Goal: Task Accomplishment & Management: Use online tool/utility

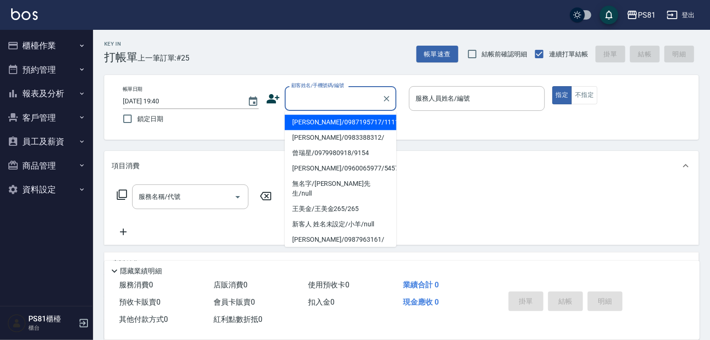
click at [320, 101] on input "顧客姓名/手機號碼/編號" at bounding box center [333, 98] width 89 height 16
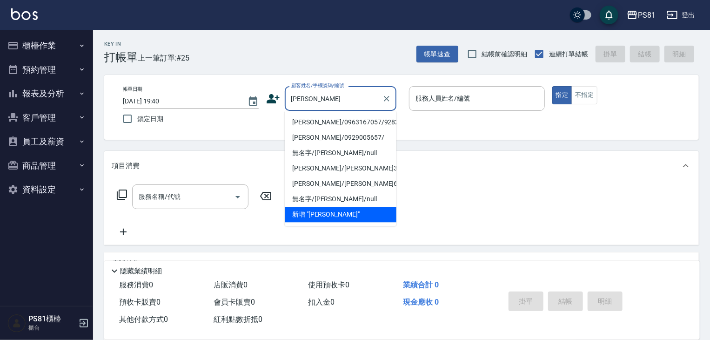
click at [333, 123] on li "[PERSON_NAME]/0963167057/9282" at bounding box center [341, 122] width 112 height 15
type input "[PERSON_NAME]/0963167057/9282"
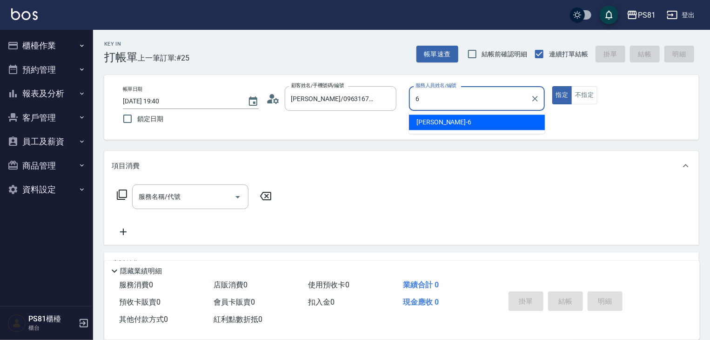
type input "[PERSON_NAME]-6"
type button "true"
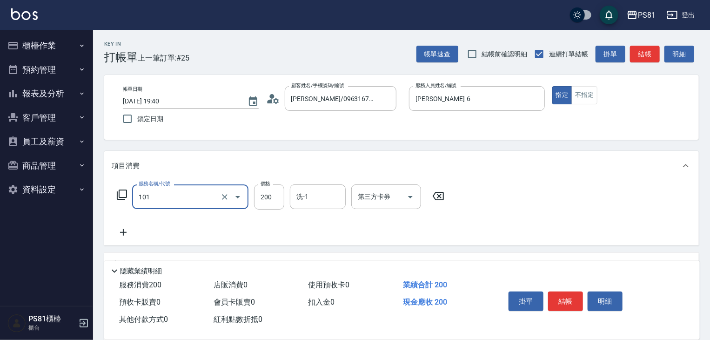
type input "一般洗髮(101)"
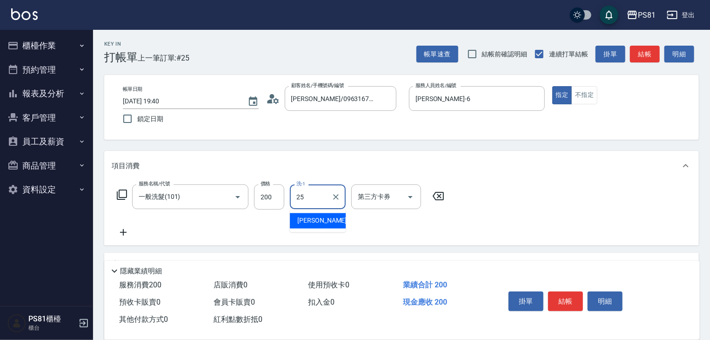
type input "[PERSON_NAME]-25"
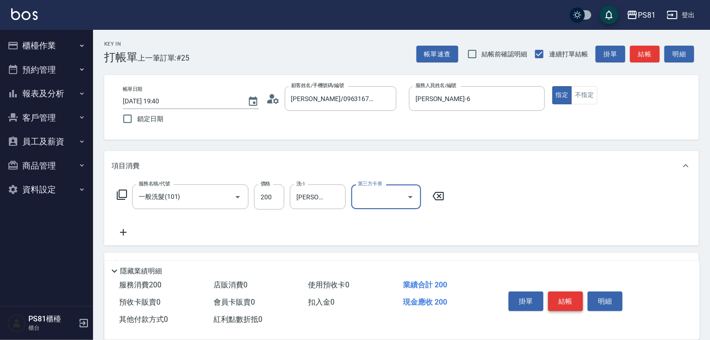
click at [564, 298] on button "結帳" at bounding box center [565, 301] width 35 height 20
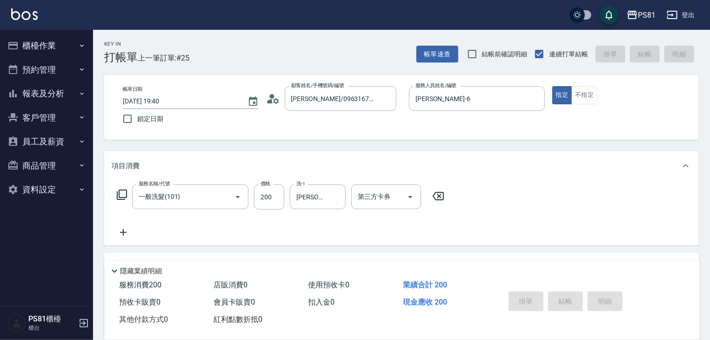
type input "[DATE] 19:43"
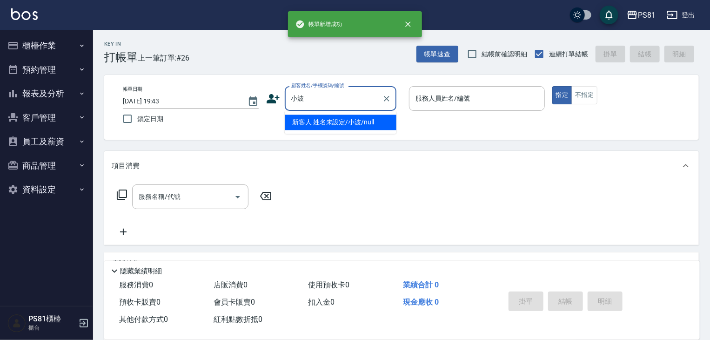
click at [322, 121] on li "新客人 姓名未設定/小波/null" at bounding box center [341, 122] width 112 height 15
type input "新客人 姓名未設定/小波/null"
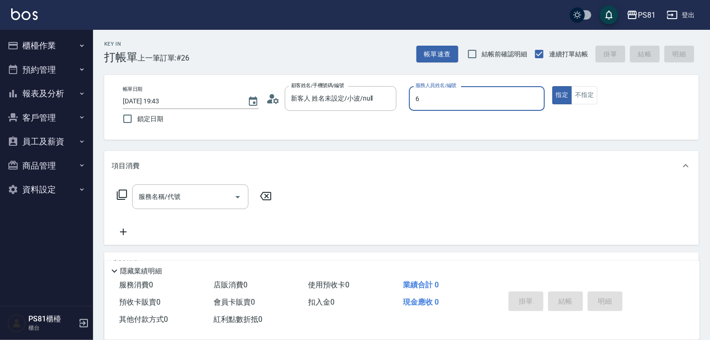
type input "[PERSON_NAME]-6"
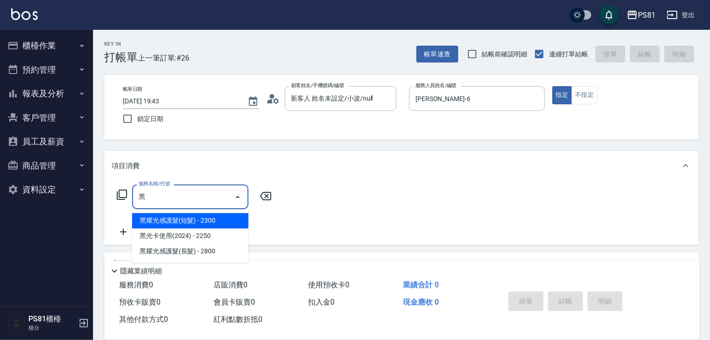
click at [207, 247] on span "黑耀光感護髮(長髮) - 2800" at bounding box center [190, 251] width 116 height 15
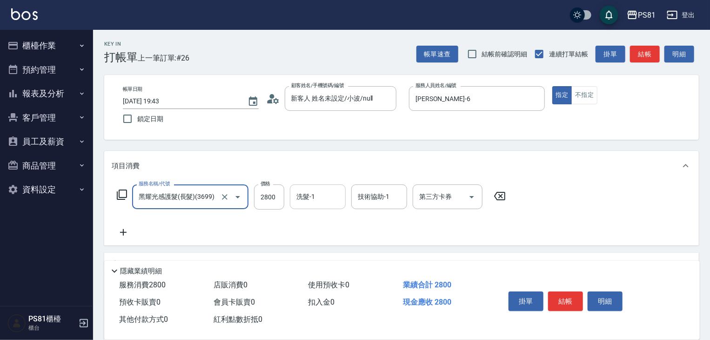
type input "黑耀光感護髮(長髮)(3699)"
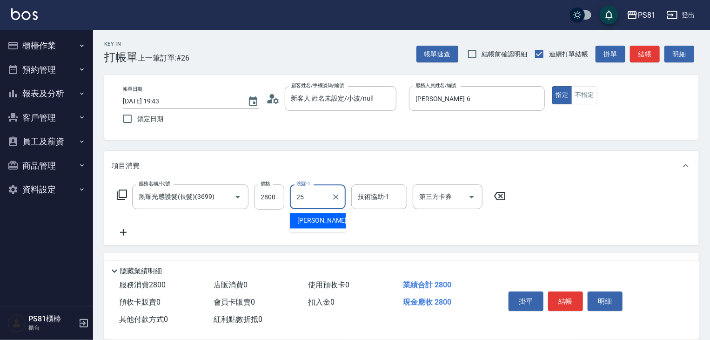
type input "[PERSON_NAME]-25"
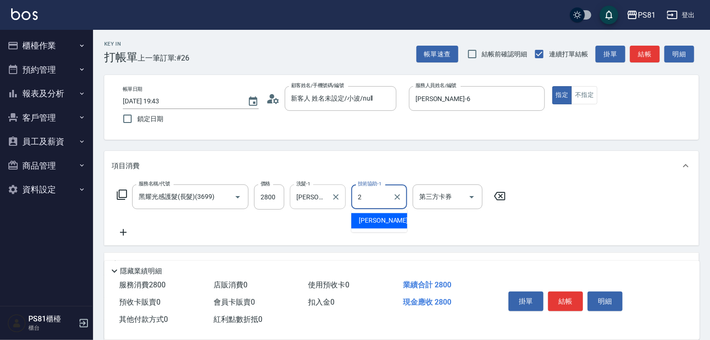
type input "2"
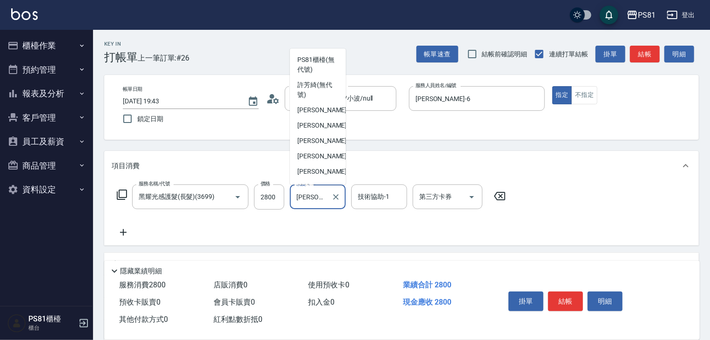
click at [325, 200] on input "[PERSON_NAME]-25" at bounding box center [311, 197] width 34 height 16
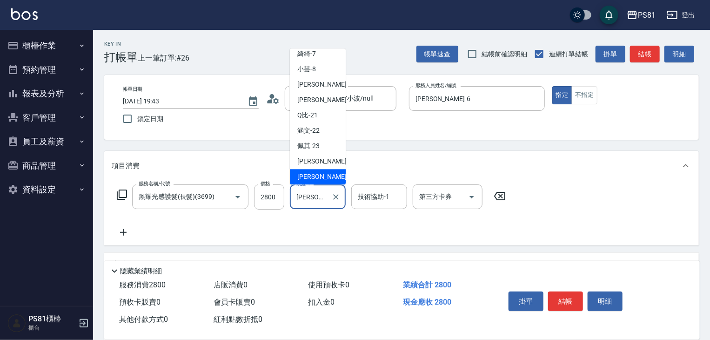
click at [324, 200] on input "[PERSON_NAME]-25" at bounding box center [311, 197] width 34 height 16
click at [324, 199] on input "[PERSON_NAME]-25" at bounding box center [311, 197] width 34 height 16
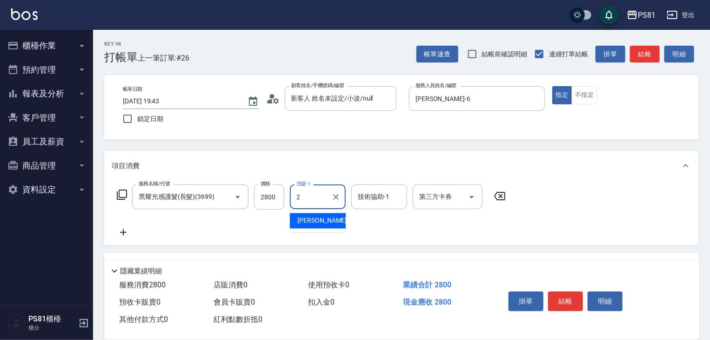
scroll to position [0, 0]
type input "[PERSON_NAME]-20"
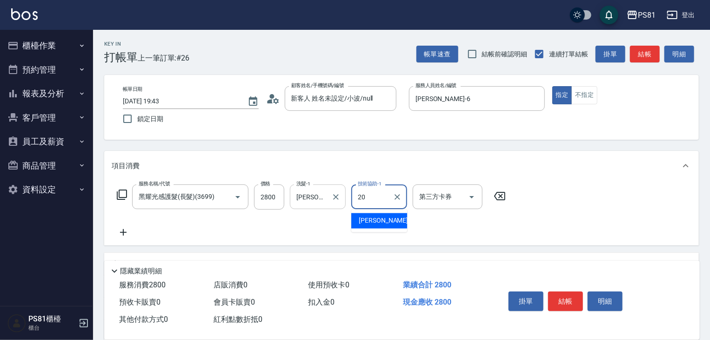
type input "[PERSON_NAME]-20"
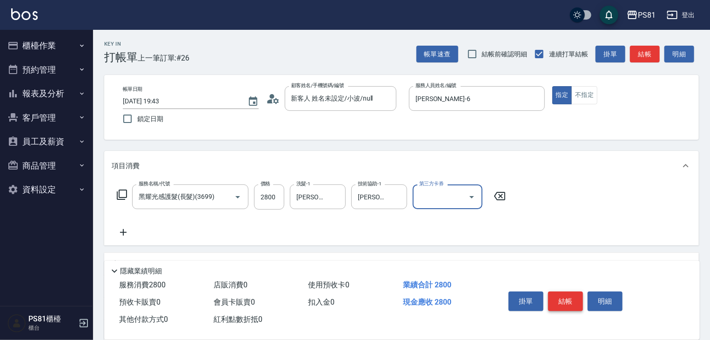
drag, startPoint x: 570, startPoint y: 299, endPoint x: 581, endPoint y: 308, distance: 14.3
click at [566, 297] on button "結帳" at bounding box center [565, 301] width 35 height 20
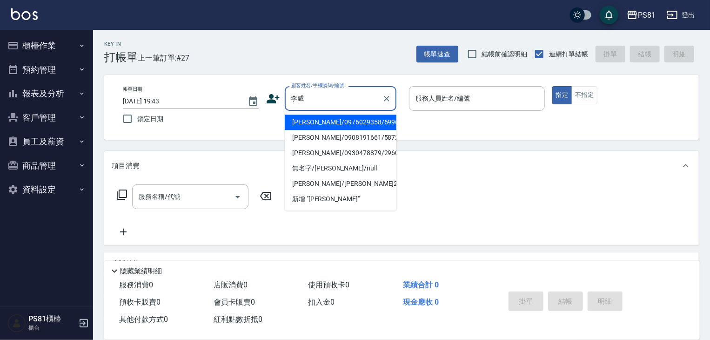
drag, startPoint x: 317, startPoint y: 131, endPoint x: 317, endPoint y: 122, distance: 9.3
click at [317, 122] on ul "[PERSON_NAME]/0976029358/6996 [PERSON_NAME]/0908191661/5872 [PERSON_NAME]/09304…" at bounding box center [341, 161] width 112 height 100
click at [317, 122] on li "[PERSON_NAME]/0976029358/6996" at bounding box center [341, 122] width 112 height 15
type input "[PERSON_NAME]/0976029358/6996"
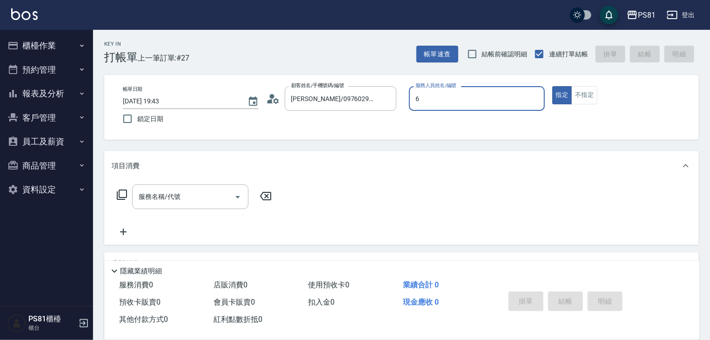
type input "[PERSON_NAME]-6"
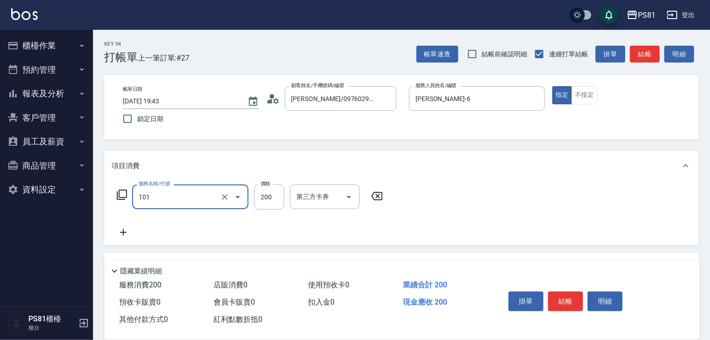
type input "一般洗髮(101)"
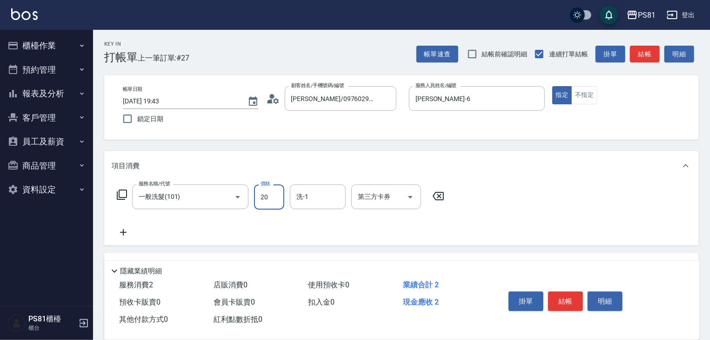
type input "200"
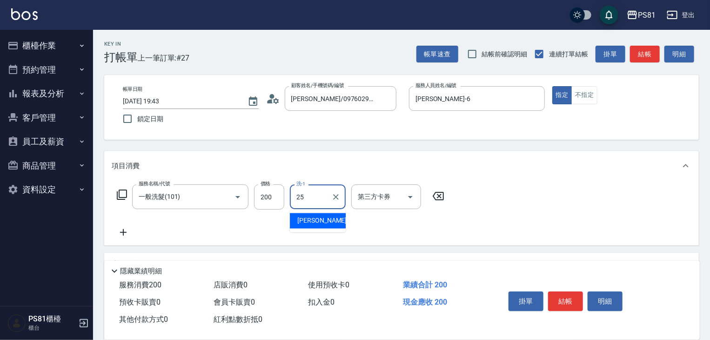
type input "[PERSON_NAME]-25"
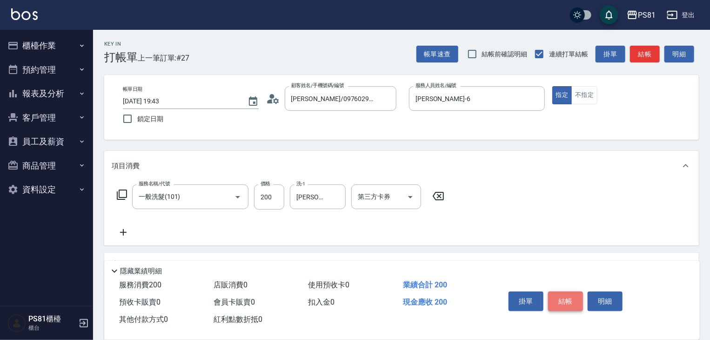
click at [562, 296] on button "結帳" at bounding box center [565, 301] width 35 height 20
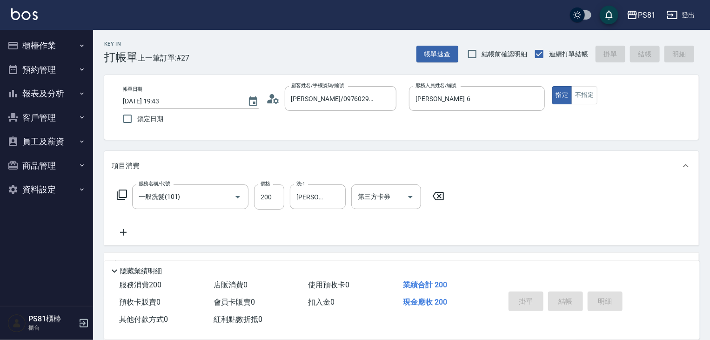
type input "[DATE] 19:44"
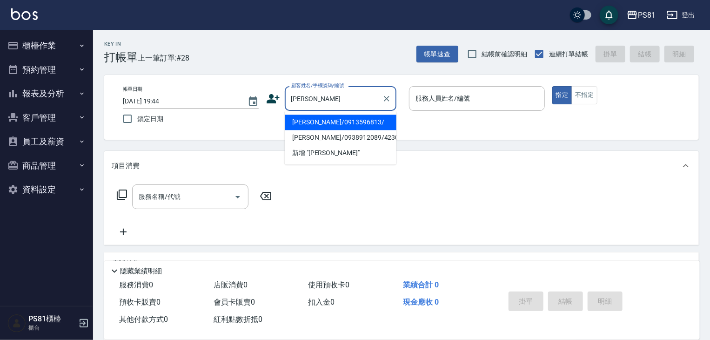
click at [349, 121] on li "[PERSON_NAME]/0913596813/" at bounding box center [341, 122] width 112 height 15
type input "[PERSON_NAME]/0913596813/"
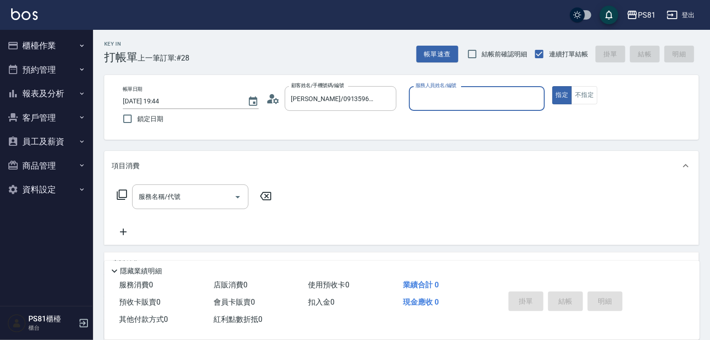
type input "[PERSON_NAME]-6"
click at [163, 198] on input "服務名稱/代號" at bounding box center [183, 197] width 94 height 16
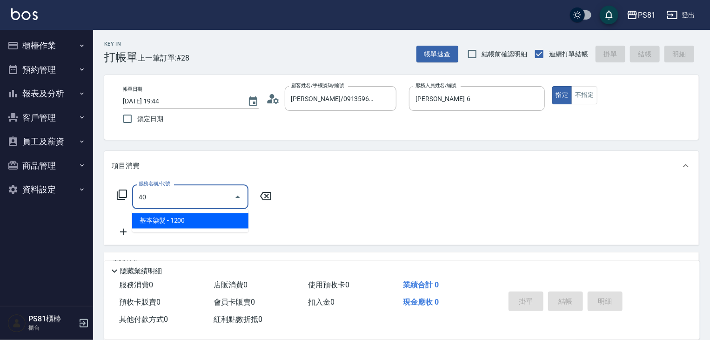
type input "4"
type input "基本離子燙(305)"
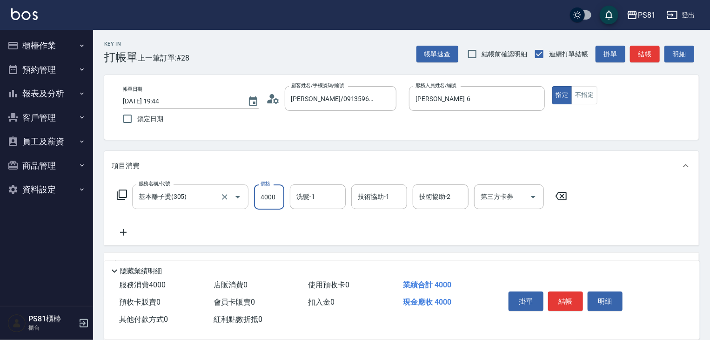
type input "4000"
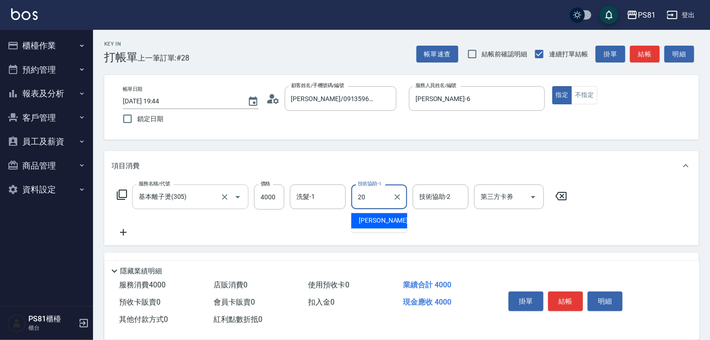
type input "[PERSON_NAME]-20"
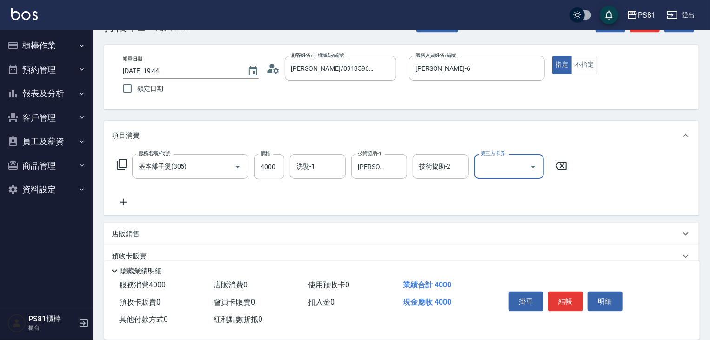
scroll to position [47, 0]
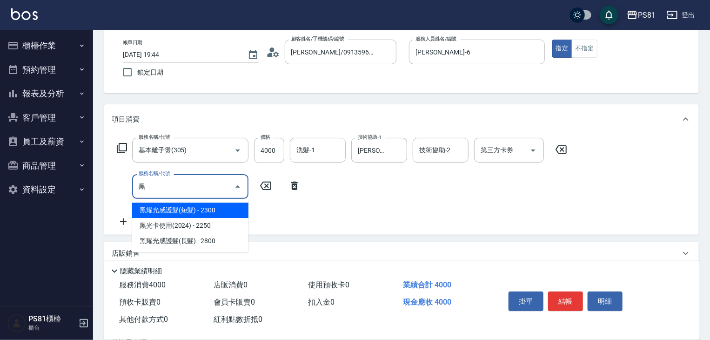
click at [199, 232] on span "黑光卡使用(2024) - 2250" at bounding box center [190, 225] width 116 height 15
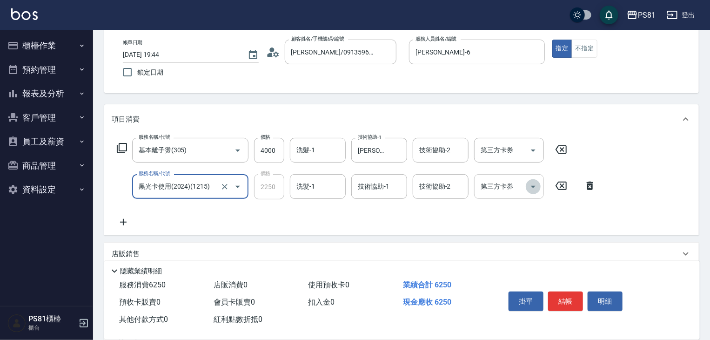
click at [532, 184] on icon "Open" at bounding box center [533, 186] width 11 height 11
type input "黑光卡使用(2024)(1215)"
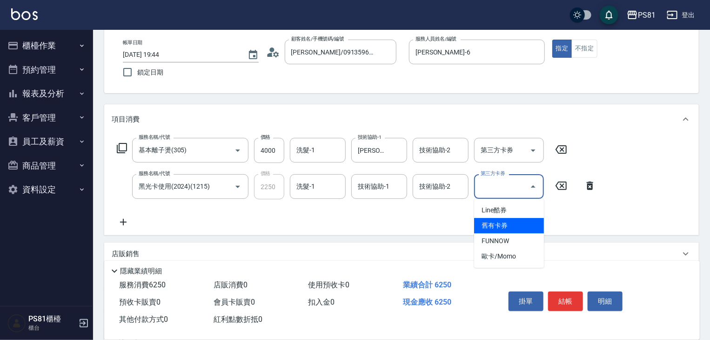
click at [495, 227] on span "舊有卡券" at bounding box center [509, 225] width 70 height 15
type input "舊有卡券"
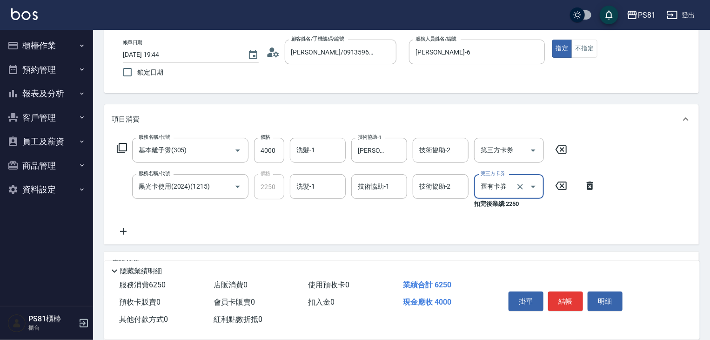
click at [122, 227] on icon at bounding box center [123, 231] width 23 height 11
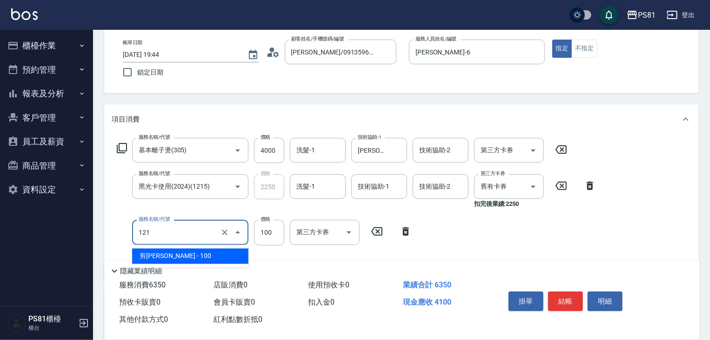
click at [179, 237] on input "121" at bounding box center [177, 232] width 82 height 16
click at [178, 237] on input "121" at bounding box center [177, 232] width 82 height 16
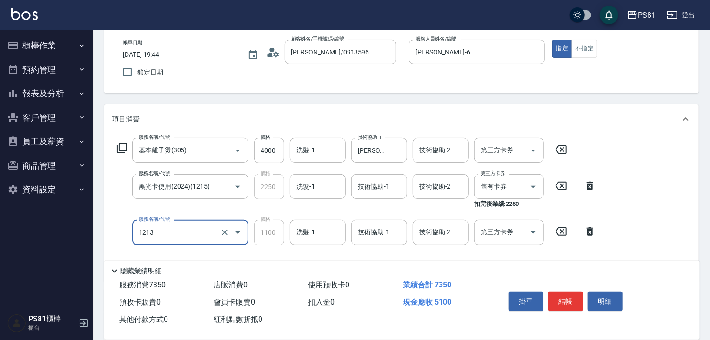
type input "蘆薈卡使用(2024)(1213)"
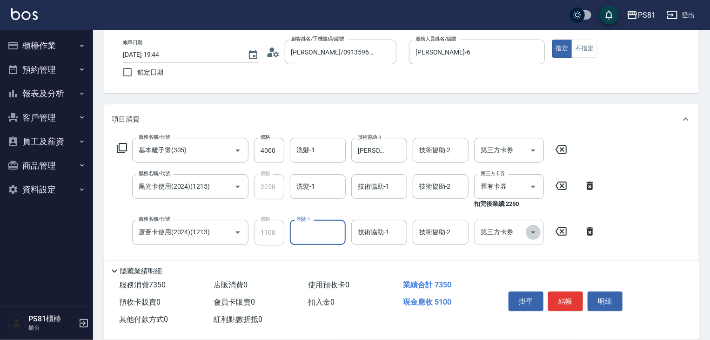
drag, startPoint x: 539, startPoint y: 231, endPoint x: 533, endPoint y: 236, distance: 7.6
click at [539, 232] on icon "Open" at bounding box center [533, 232] width 11 height 11
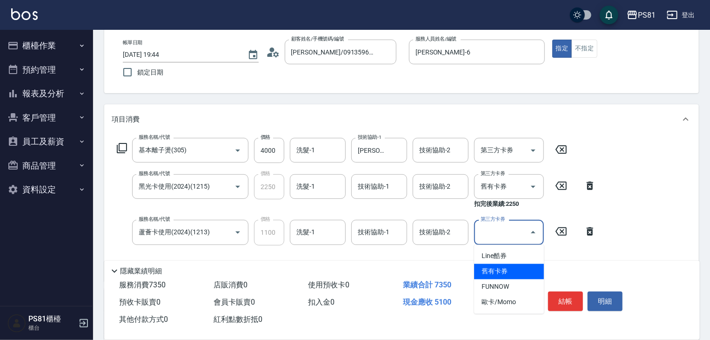
click at [503, 271] on span "舊有卡券" at bounding box center [509, 271] width 70 height 15
type input "舊有卡券"
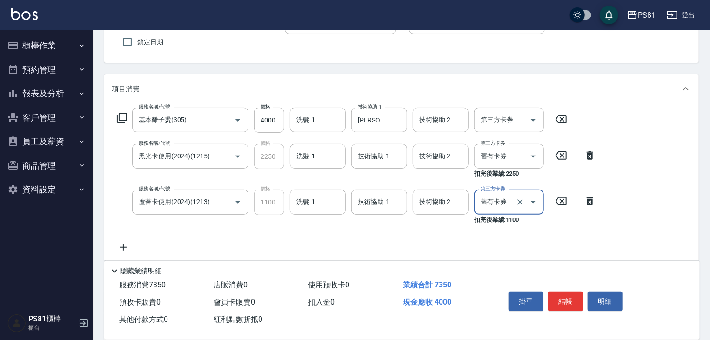
scroll to position [93, 0]
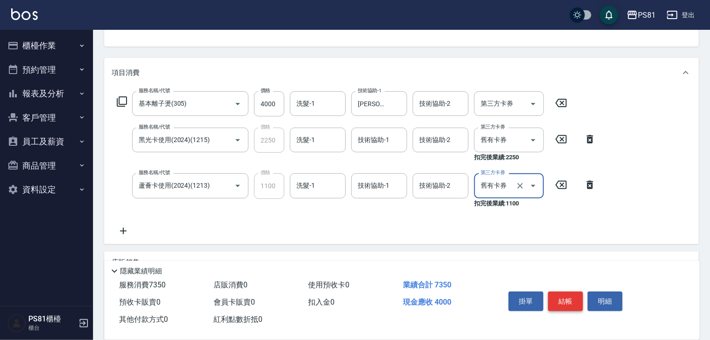
click at [571, 298] on button "結帳" at bounding box center [565, 301] width 35 height 20
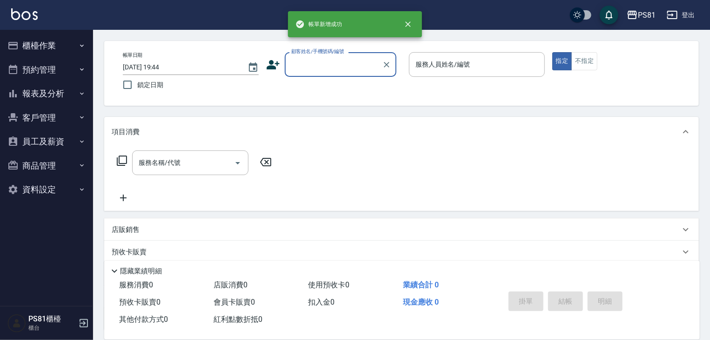
scroll to position [0, 0]
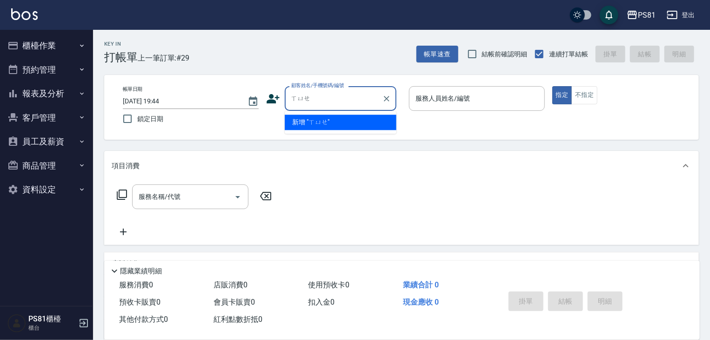
type input "學"
type input "頻"
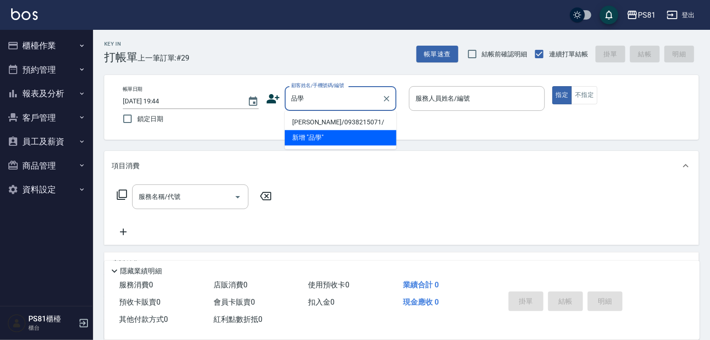
click at [319, 123] on li "[PERSON_NAME]/0938215071/" at bounding box center [341, 122] width 112 height 15
type input "[PERSON_NAME]/0938215071/"
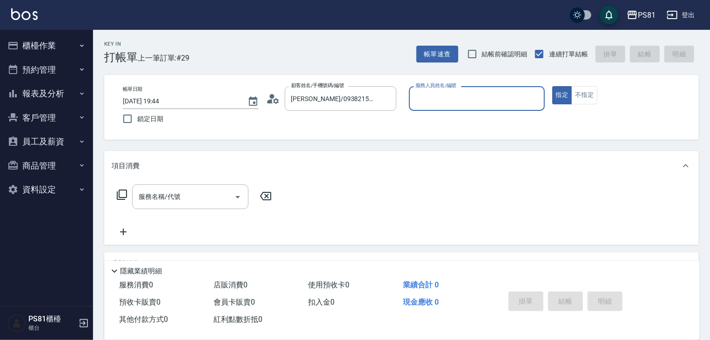
type input "[PERSON_NAME]-6"
click at [553, 86] on button "指定" at bounding box center [563, 95] width 20 height 18
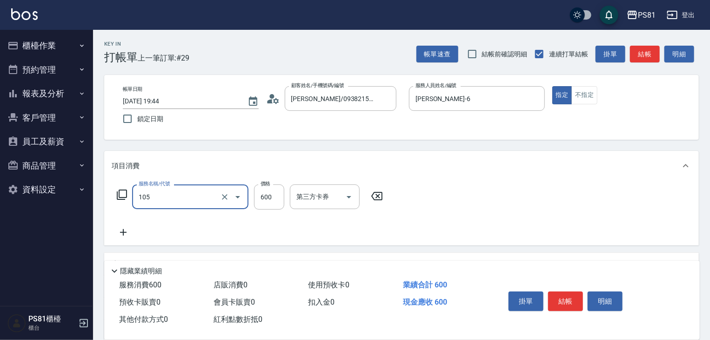
type input "A級洗剪600(105)"
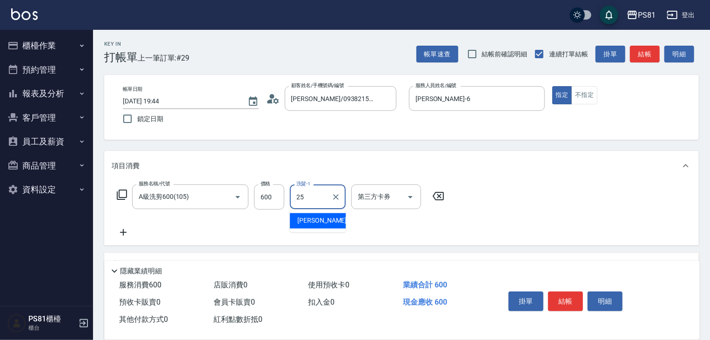
type input "[PERSON_NAME]-25"
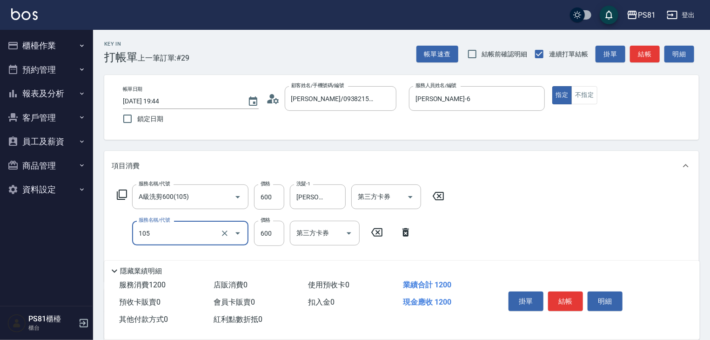
type input "A級洗剪600(105)"
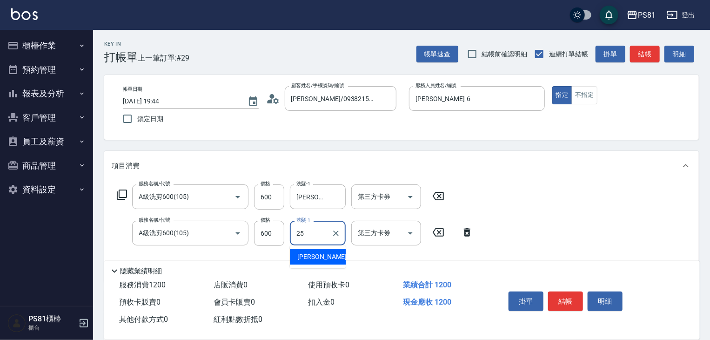
type input "[PERSON_NAME]-25"
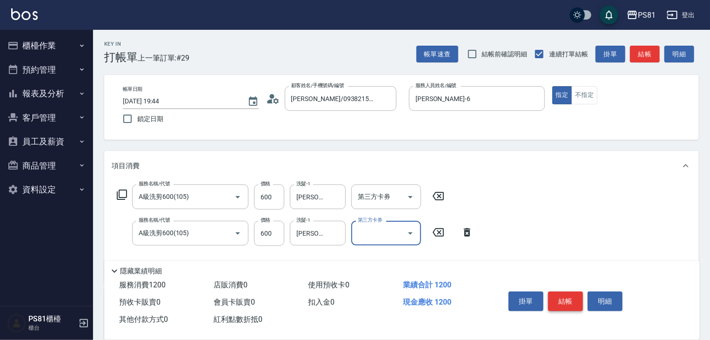
click at [571, 299] on button "結帳" at bounding box center [565, 301] width 35 height 20
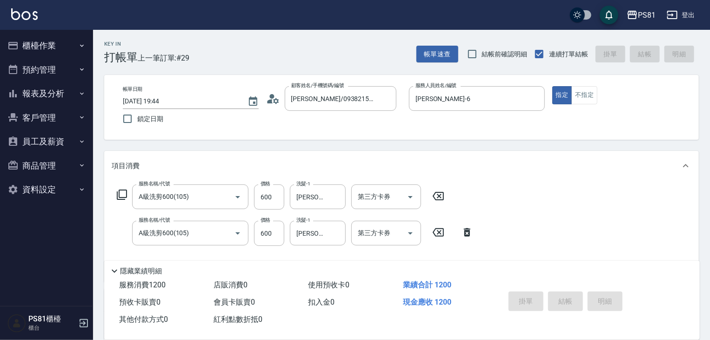
type input "[DATE] 19:45"
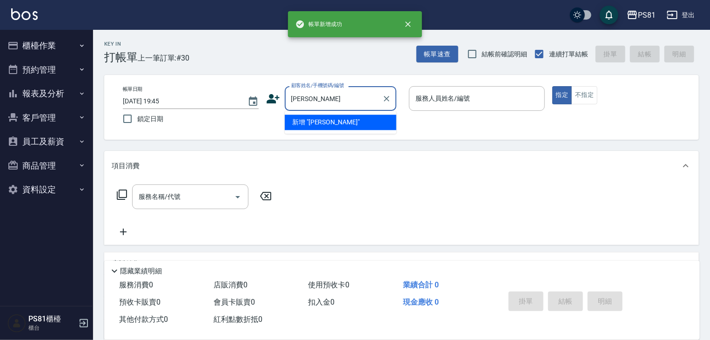
type input "游"
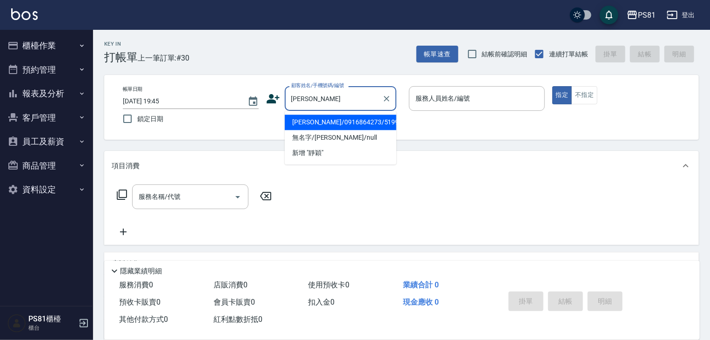
drag, startPoint x: 369, startPoint y: 123, endPoint x: 361, endPoint y: 127, distance: 9.0
click at [368, 124] on li "[PERSON_NAME]/0916864273/5199" at bounding box center [341, 122] width 112 height 15
type input "[PERSON_NAME]/0916864273/5199"
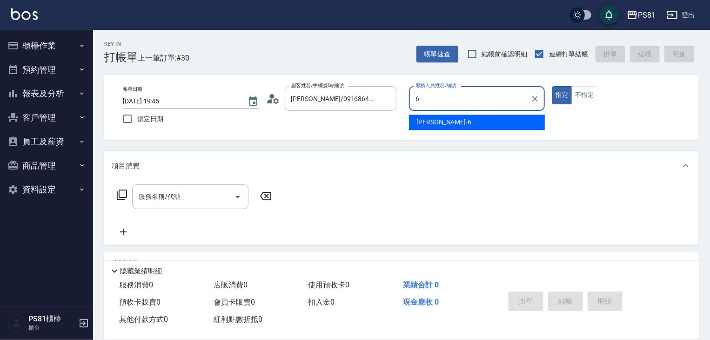
type input "[PERSON_NAME]-6"
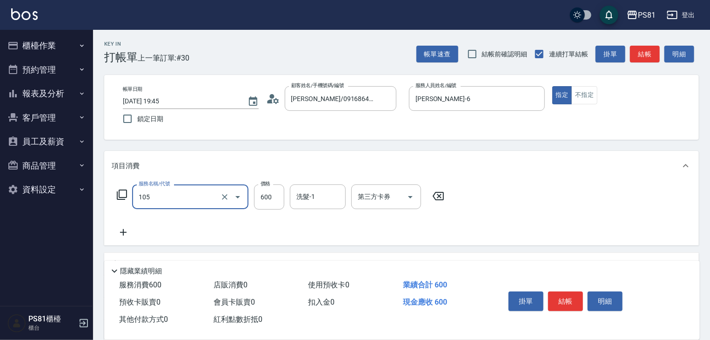
type input "A級洗剪600(105)"
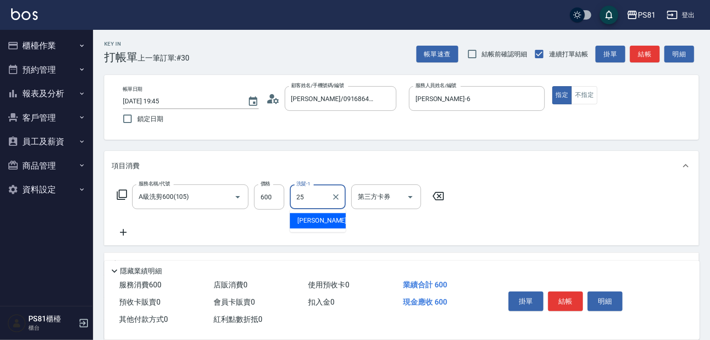
type input "[PERSON_NAME]-25"
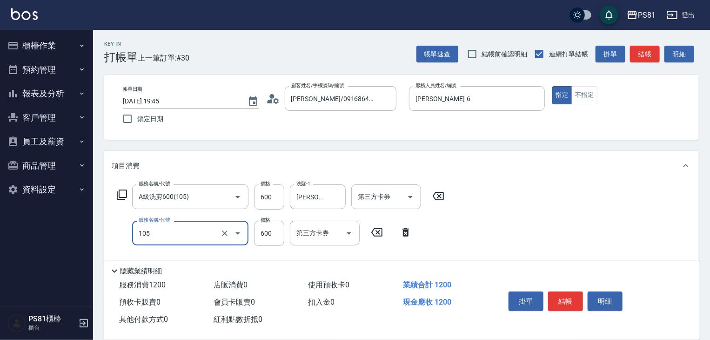
type input "A級洗剪600(105)"
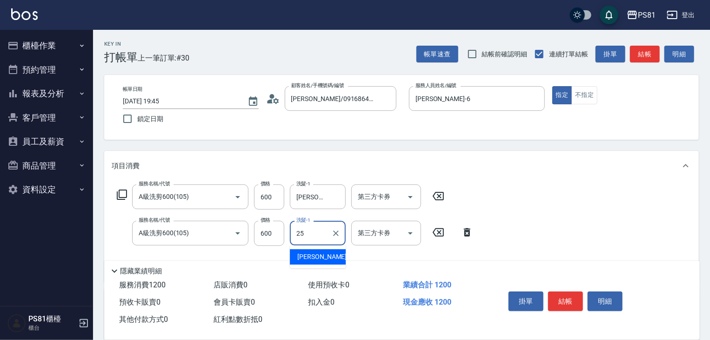
type input "[PERSON_NAME]-25"
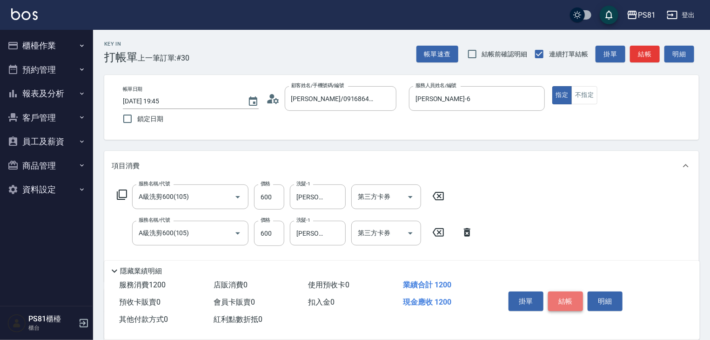
click at [558, 296] on button "結帳" at bounding box center [565, 301] width 35 height 20
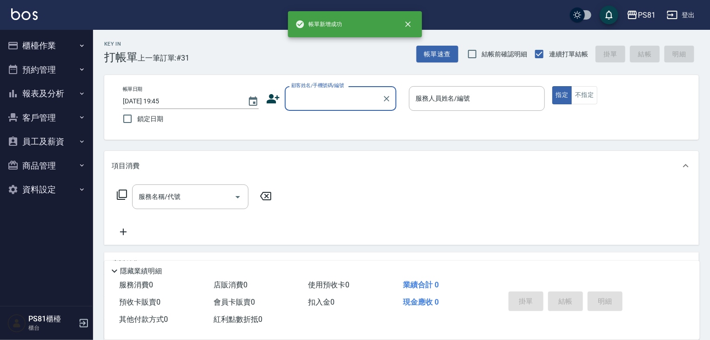
type input "ㄨ"
type input "["
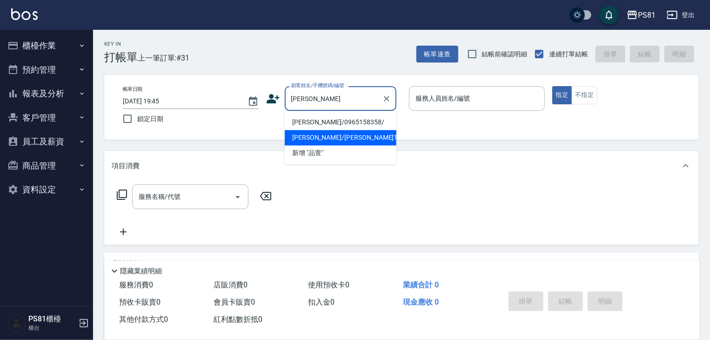
click at [320, 138] on li "[PERSON_NAME]/[PERSON_NAME]1412/1412" at bounding box center [341, 137] width 112 height 15
type input "[PERSON_NAME]/[PERSON_NAME]1412/1412"
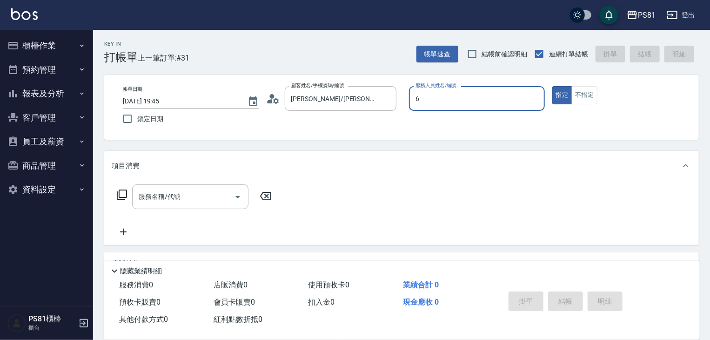
type input "[PERSON_NAME]-6"
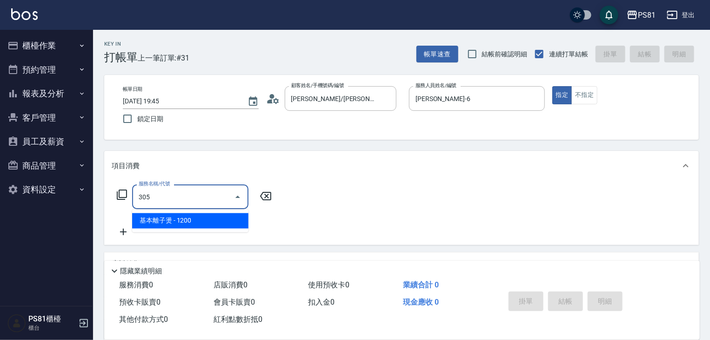
type input "基本離子燙(305)"
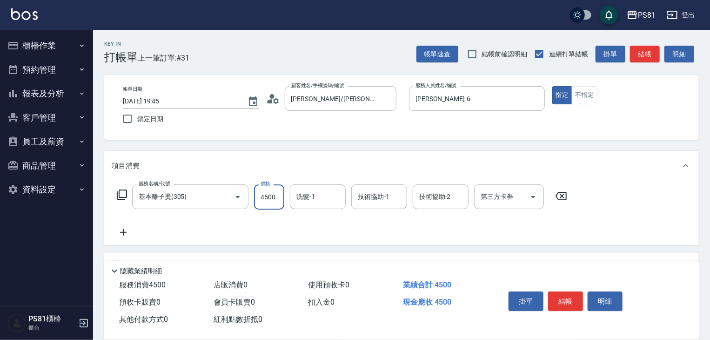
type input "4500"
type input "[PERSON_NAME]-25"
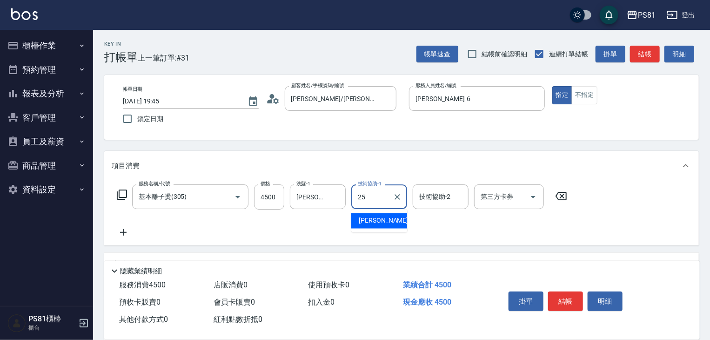
type input "[PERSON_NAME]-25"
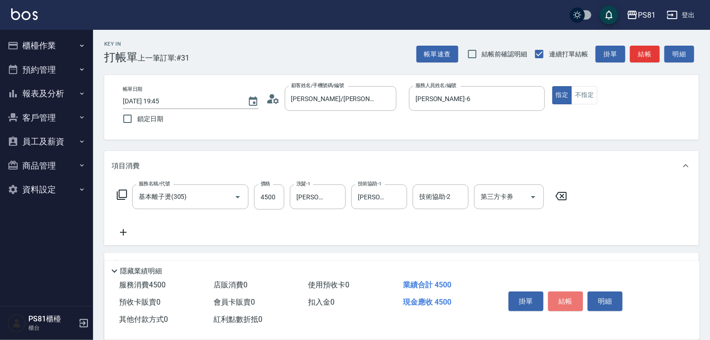
click at [559, 293] on button "結帳" at bounding box center [565, 301] width 35 height 20
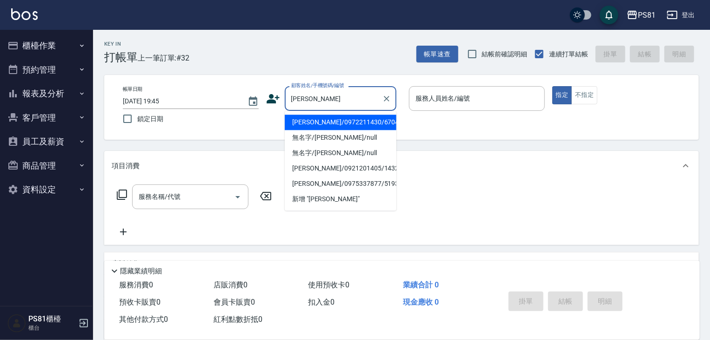
click at [318, 124] on li "[PERSON_NAME]/0972211430/6704" at bounding box center [341, 122] width 112 height 15
type input "[PERSON_NAME]/0972211430/6704"
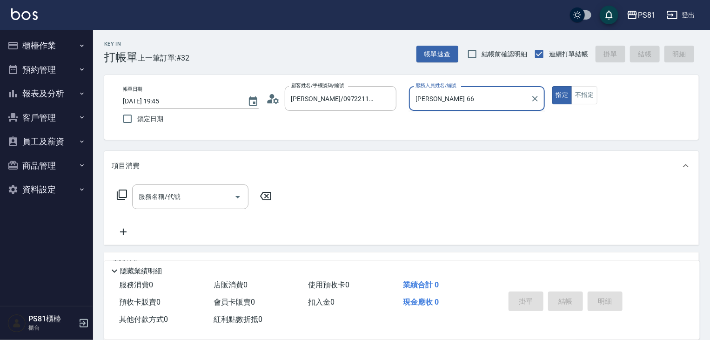
type input "[PERSON_NAME]-6"
click at [553, 86] on button "指定" at bounding box center [563, 95] width 20 height 18
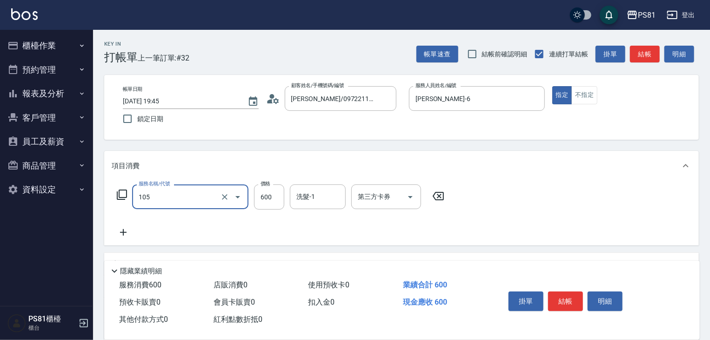
type input "A級洗剪600(105)"
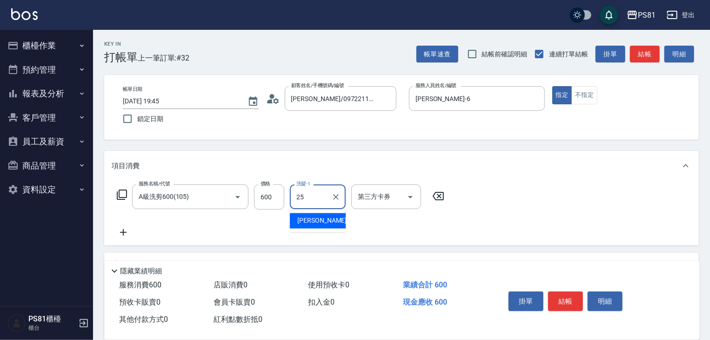
type input "[PERSON_NAME]-25"
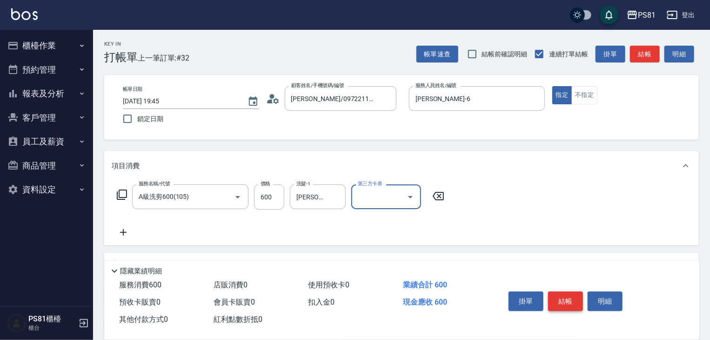
click at [561, 295] on button "結帳" at bounding box center [565, 301] width 35 height 20
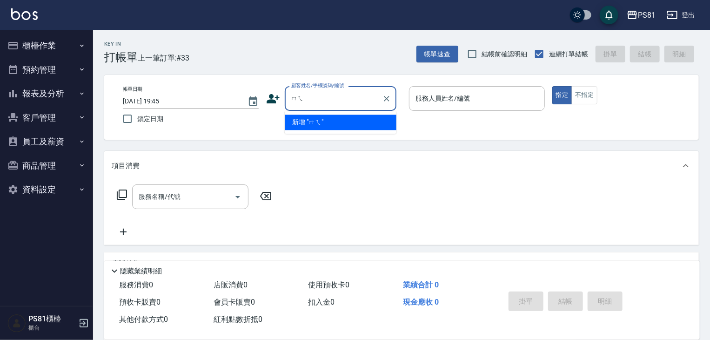
type input "妹"
type input "暪"
click at [332, 123] on li "美髮姊姊/0919614141/" at bounding box center [341, 122] width 112 height 15
type input "美髮姊姊/0919614141/"
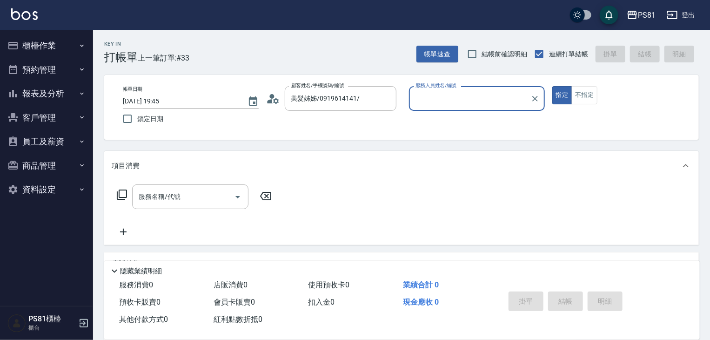
type input "[PERSON_NAME]-6"
click at [553, 86] on button "指定" at bounding box center [563, 95] width 20 height 18
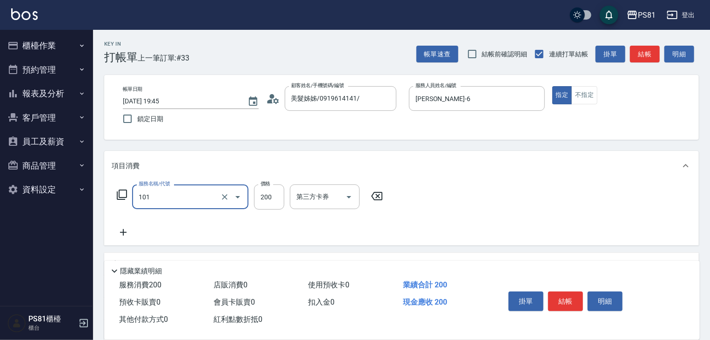
type input "一般洗髮(101)"
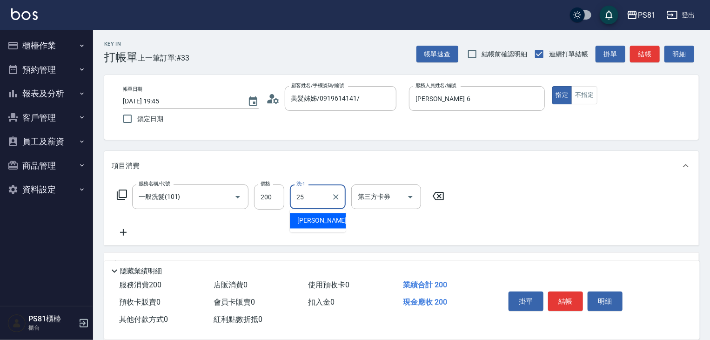
type input "[PERSON_NAME]-25"
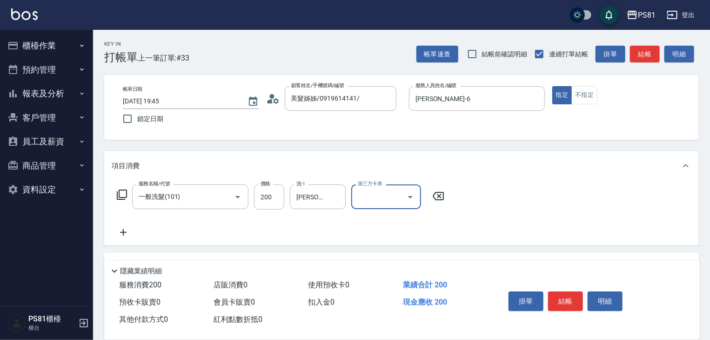
click at [565, 302] on button "結帳" at bounding box center [565, 301] width 35 height 20
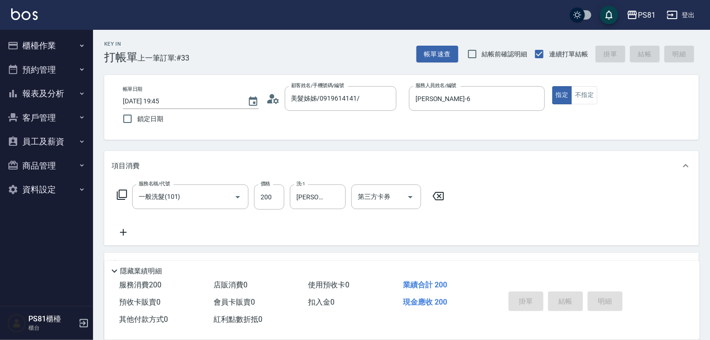
type input "[DATE] 19:46"
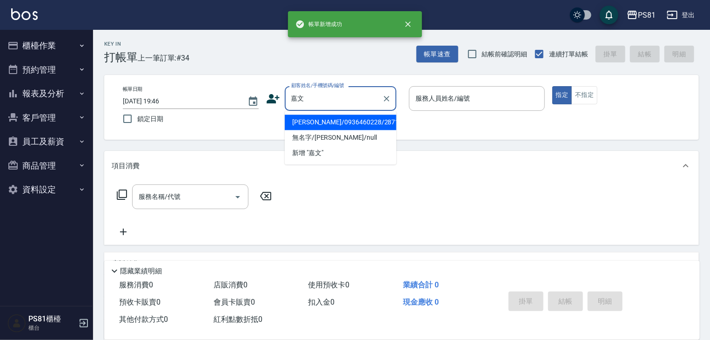
click at [345, 123] on li "[PERSON_NAME]/0936460228/2871" at bounding box center [341, 122] width 112 height 15
type input "[PERSON_NAME]/0936460228/2871"
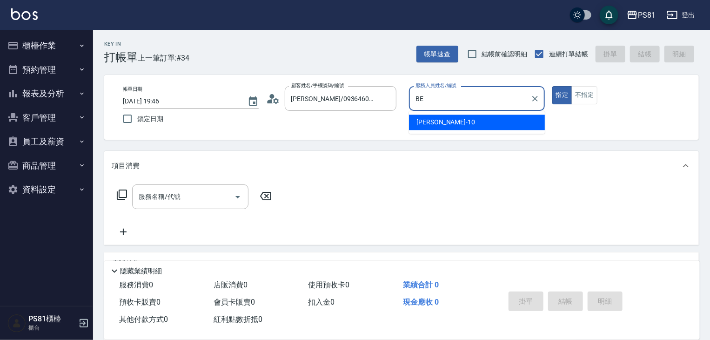
type input "B"
type input "[PERSON_NAME]-6"
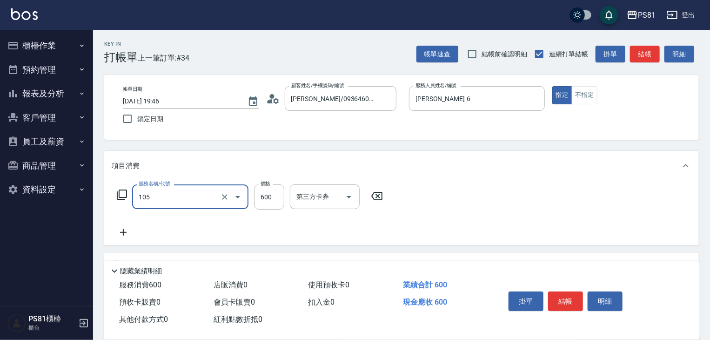
type input "A級洗剪600(105)"
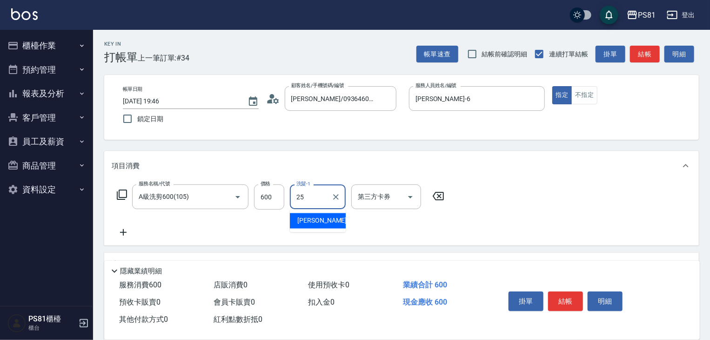
type input "[PERSON_NAME]-25"
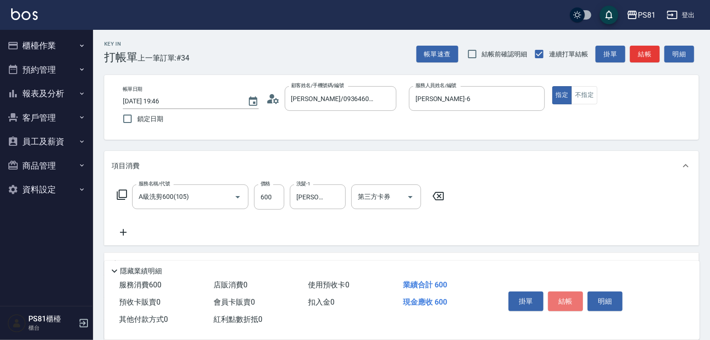
drag, startPoint x: 562, startPoint y: 296, endPoint x: 557, endPoint y: 298, distance: 5.8
click at [560, 296] on button "結帳" at bounding box center [565, 301] width 35 height 20
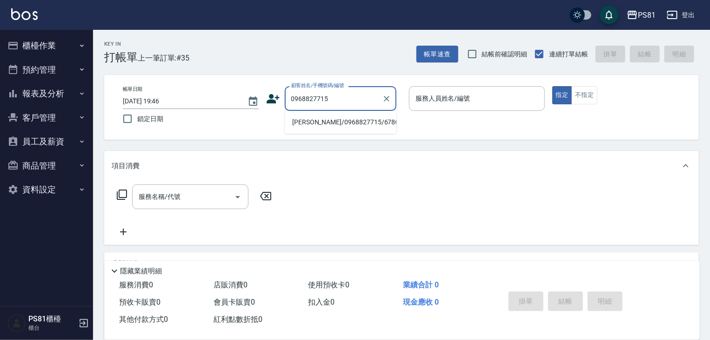
click at [316, 120] on li "[PERSON_NAME]/0968827715/6786" at bounding box center [341, 122] width 112 height 15
type input "[PERSON_NAME]/0968827715/6786"
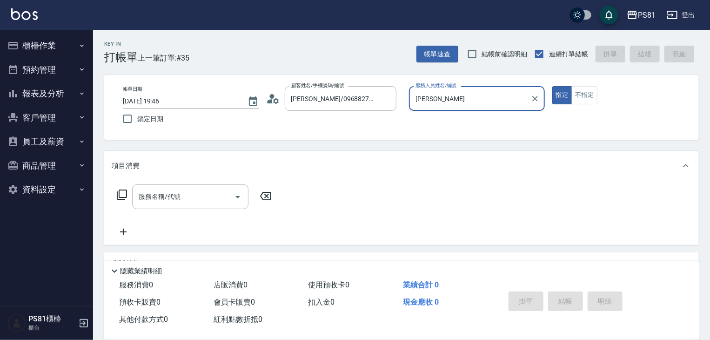
type input "采"
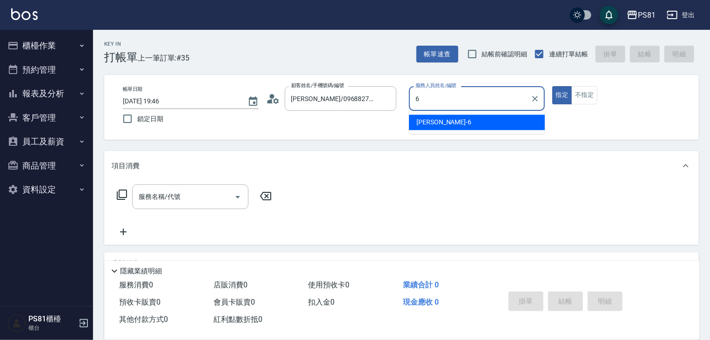
type input "[PERSON_NAME]-6"
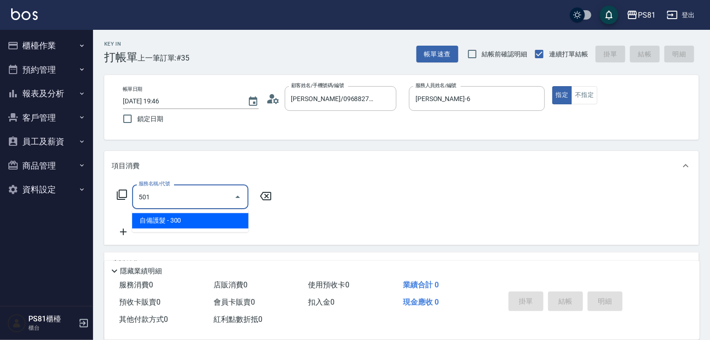
type input "自備護髮(501)"
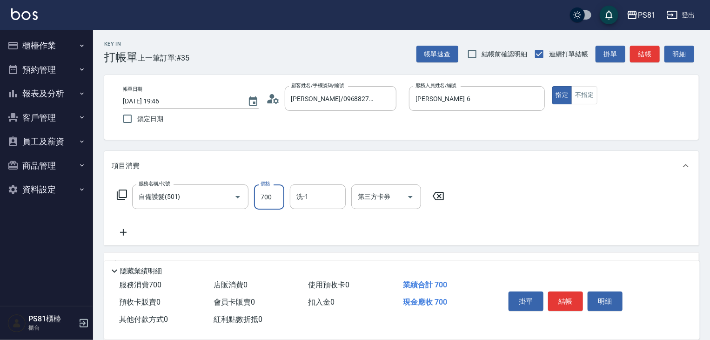
type input "700"
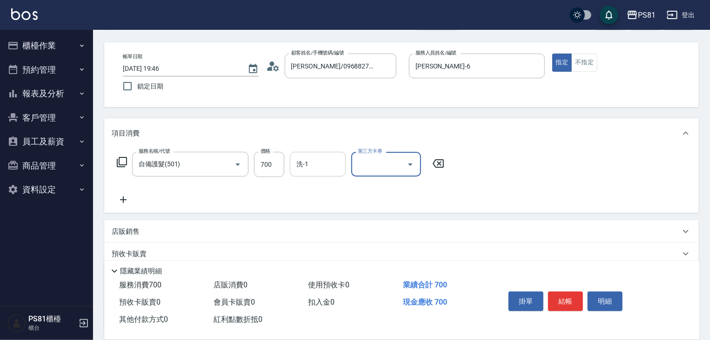
scroll to position [47, 0]
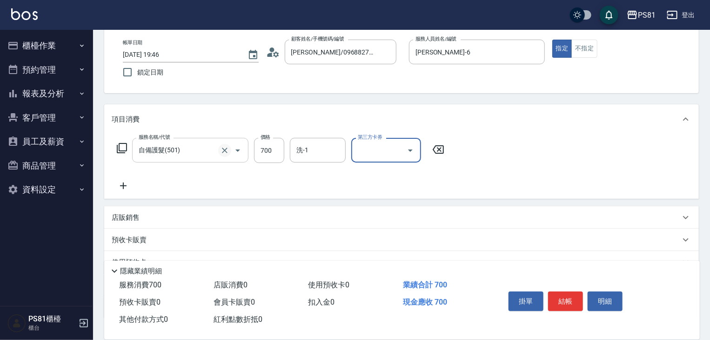
drag, startPoint x: 321, startPoint y: 147, endPoint x: 221, endPoint y: 144, distance: 99.7
click at [300, 147] on input "洗-1" at bounding box center [317, 150] width 47 height 16
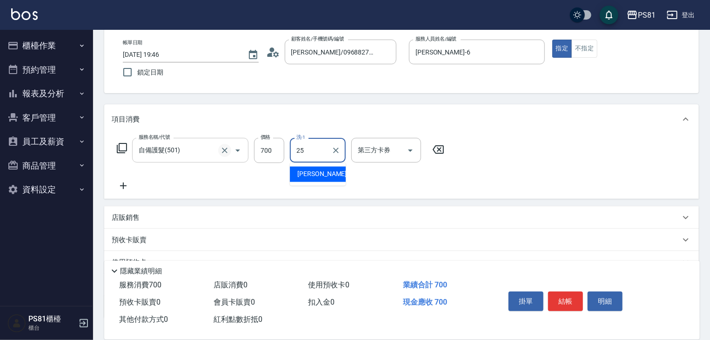
type input "[PERSON_NAME]-25"
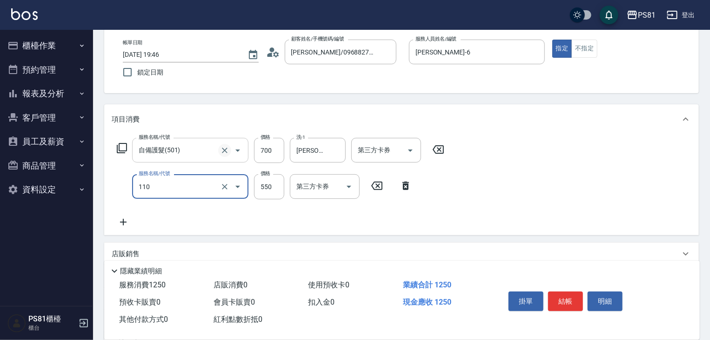
type input "去角質(抗油)(110)"
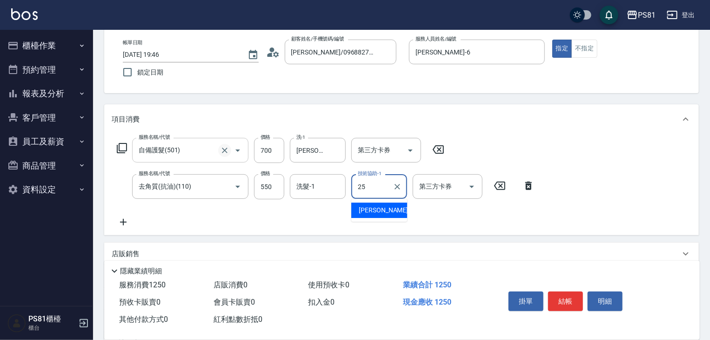
type input "[PERSON_NAME]-25"
drag, startPoint x: 293, startPoint y: 170, endPoint x: 302, endPoint y: 177, distance: 10.9
click at [296, 174] on div "服務名稱/代號 自備護髮(501) 服務名稱/代號 價格 700 價格 洗-1 [PERSON_NAME]-25 洗-1 第三方卡券 第三方卡券 服務名稱/代…" at bounding box center [326, 183] width 429 height 90
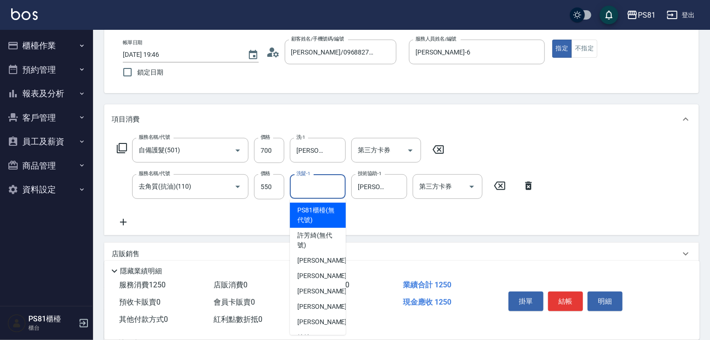
click at [303, 179] on input "洗髮-1" at bounding box center [317, 186] width 47 height 16
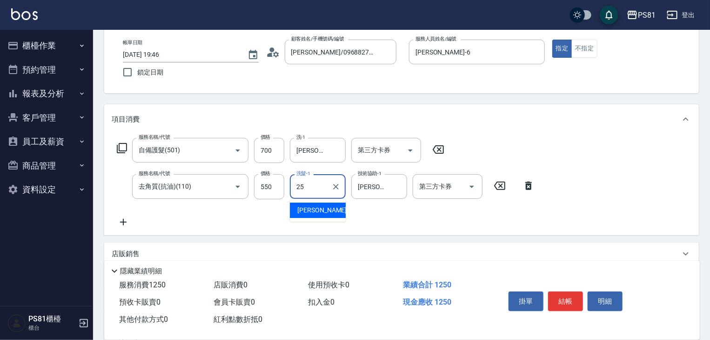
type input "[PERSON_NAME]-25"
drag, startPoint x: 123, startPoint y: 222, endPoint x: 125, endPoint y: 213, distance: 9.5
click at [124, 215] on div "服務名稱/代號 自備護髮(501) 服務名稱/代號 價格 700 價格 洗-1 [PERSON_NAME]-25 洗-1 第三方卡券 第三方卡券 服務名稱/代…" at bounding box center [326, 183] width 429 height 90
click at [130, 222] on icon at bounding box center [123, 221] width 23 height 11
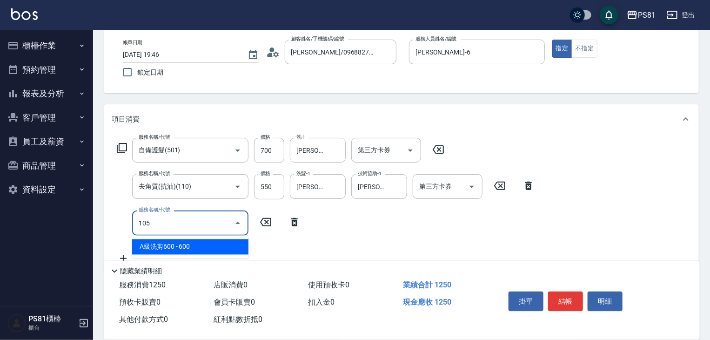
type input "A級洗剪600(105)"
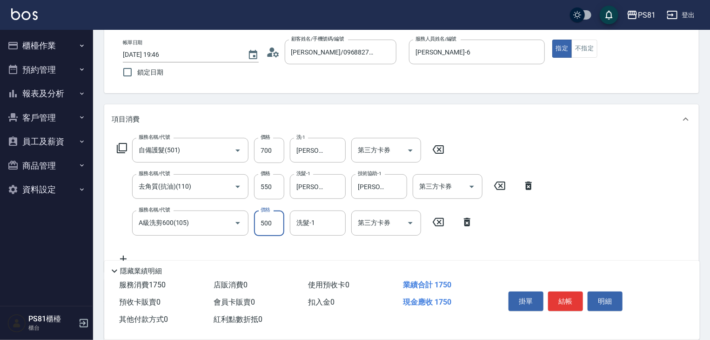
scroll to position [186, 0]
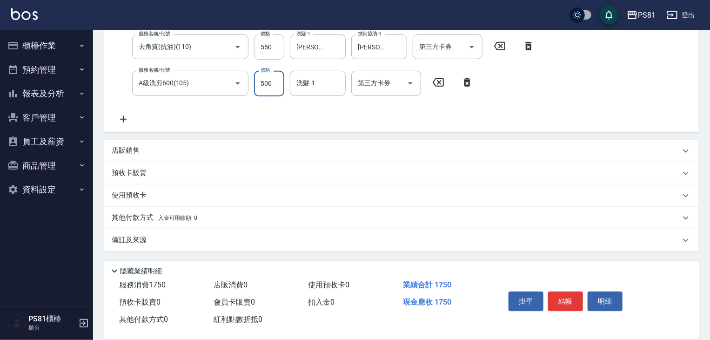
type input "500"
click at [151, 226] on div "其他付款方式 入金可用餘額: 0" at bounding box center [401, 218] width 595 height 22
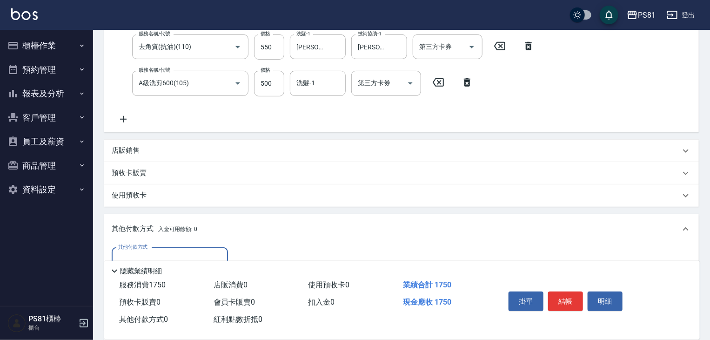
scroll to position [0, 0]
click at [145, 253] on input "其他付款方式" at bounding box center [170, 260] width 108 height 16
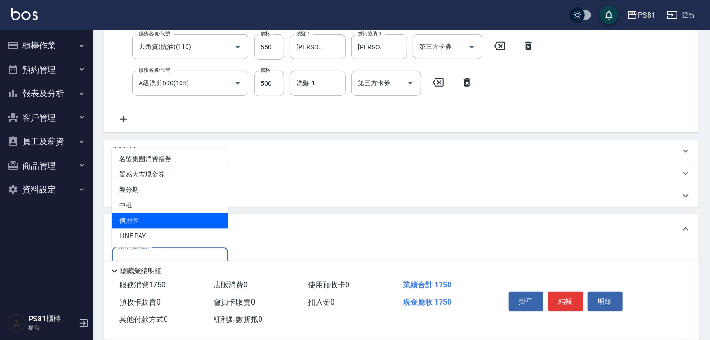
click at [143, 222] on span "信用卡" at bounding box center [170, 220] width 116 height 15
type input "信用卡"
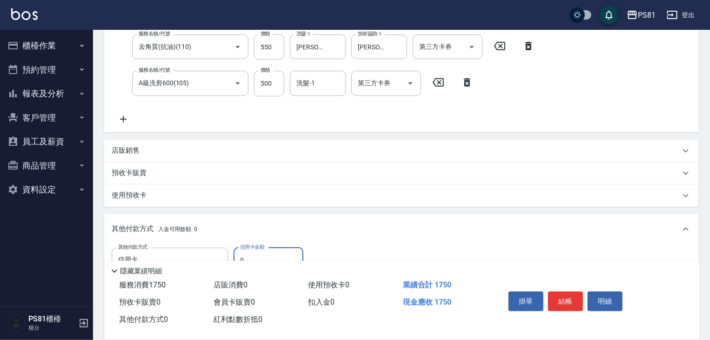
click at [263, 257] on input "0" at bounding box center [269, 260] width 70 height 25
click at [261, 257] on input "0" at bounding box center [269, 260] width 70 height 25
type input "1750"
click at [567, 295] on button "結帳" at bounding box center [565, 301] width 35 height 20
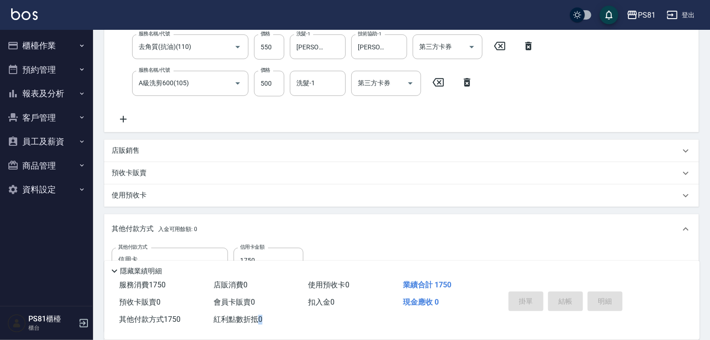
click at [567, 295] on div "掛單 結帳 明細" at bounding box center [565, 302] width 121 height 29
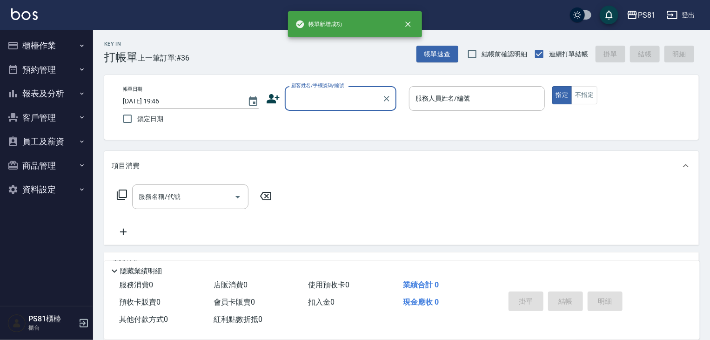
click at [269, 100] on icon at bounding box center [273, 98] width 13 height 9
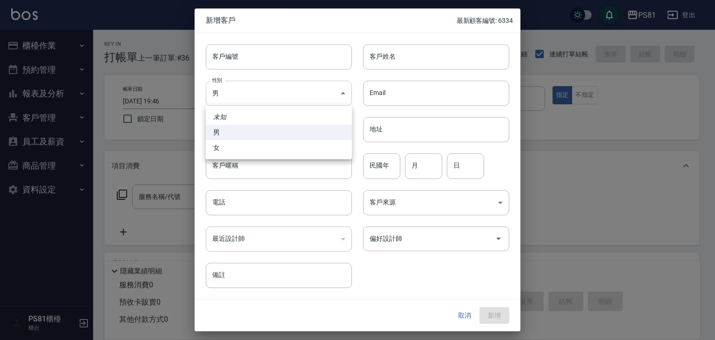
click at [220, 86] on body "PS81 登出 櫃檯作業 打帳單 帳單列表 掛單列表 座位開單 營業儀表板 現金收支登錄 材料自購登錄 每日結帳 排班表 現場電腦打卡 預約管理 預約管理 單…" at bounding box center [357, 226] width 715 height 452
click at [236, 148] on li "女" at bounding box center [279, 147] width 146 height 15
type input "[DEMOGRAPHIC_DATA]"
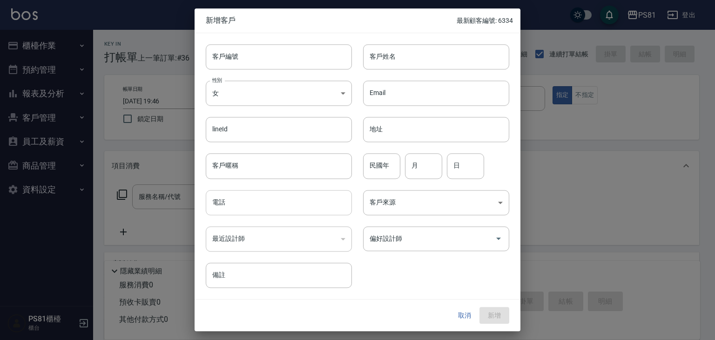
click at [231, 196] on input "電話" at bounding box center [279, 202] width 146 height 25
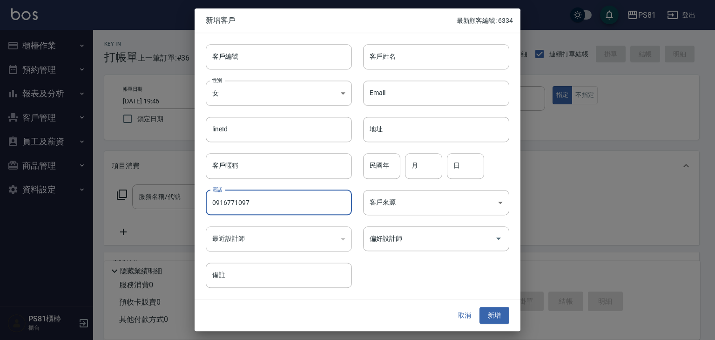
click at [259, 198] on input "0916771097" at bounding box center [279, 202] width 146 height 25
type input "0916771097"
click at [405, 245] on input "偏好設計師" at bounding box center [429, 238] width 124 height 16
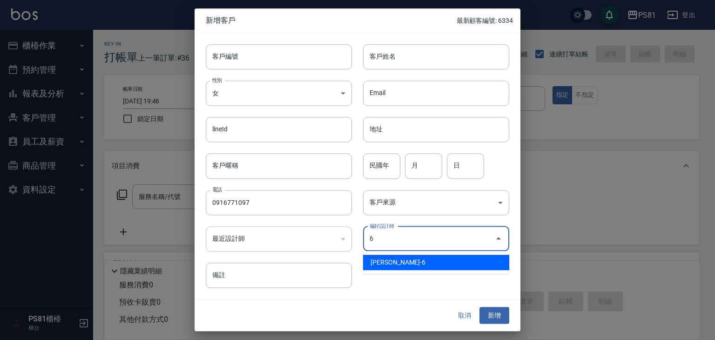
type input "[PERSON_NAME]"
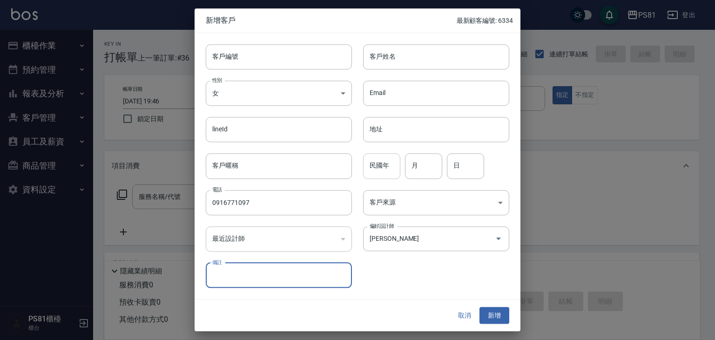
drag, startPoint x: 397, startPoint y: 174, endPoint x: 385, endPoint y: 173, distance: 12.1
click at [393, 174] on input "民國年" at bounding box center [381, 166] width 37 height 25
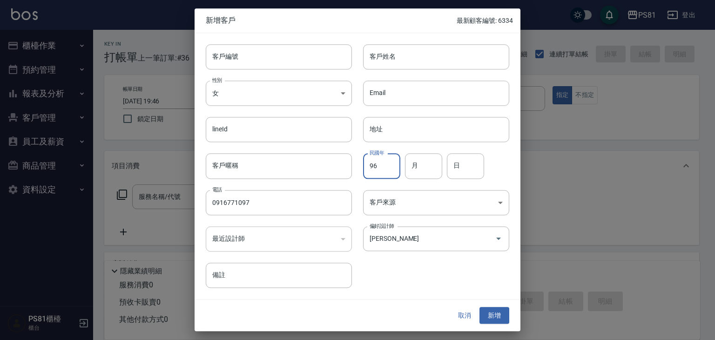
type input "96"
type input "0"
type input "12"
type input "02"
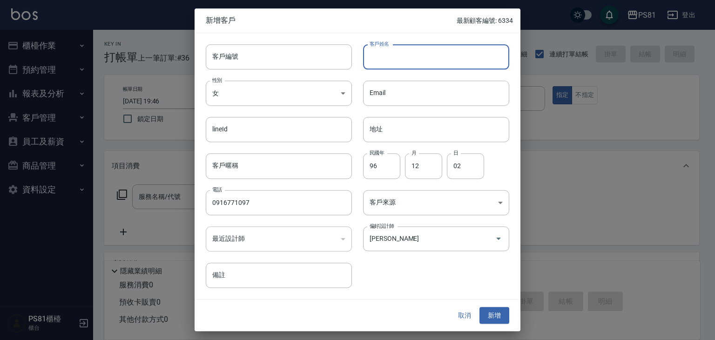
click at [393, 61] on input "客戶姓名" at bounding box center [436, 56] width 146 height 25
type input "[PERSON_NAME]"
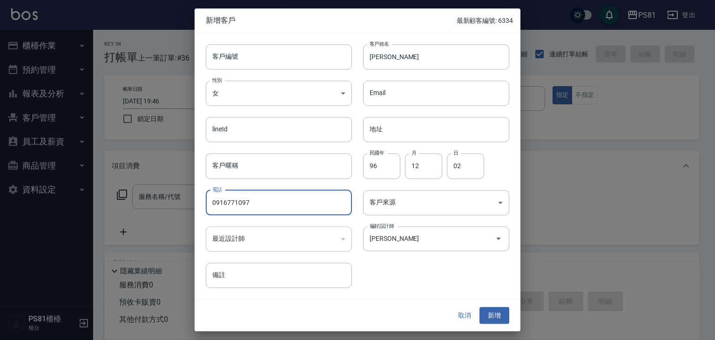
click at [258, 198] on input "0916771097" at bounding box center [279, 202] width 146 height 25
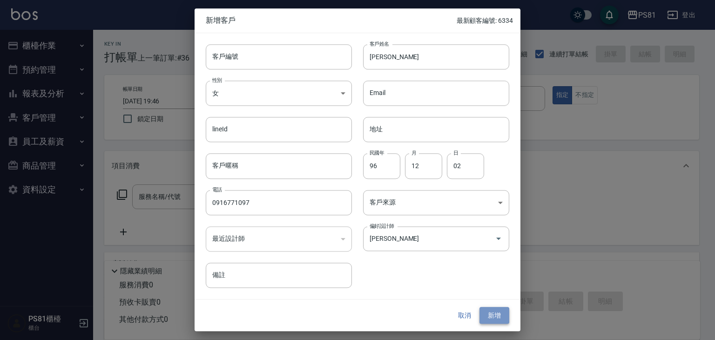
click at [487, 319] on button "新增" at bounding box center [494, 315] width 30 height 17
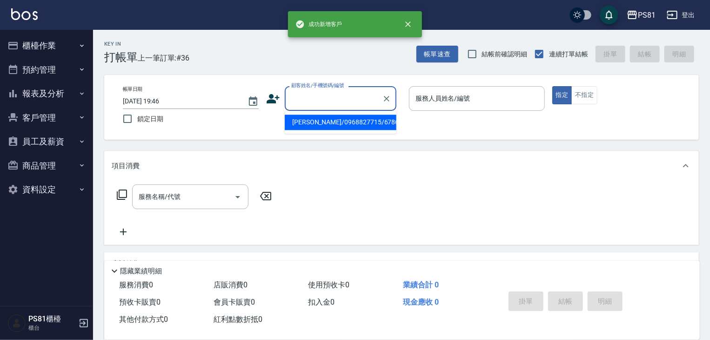
click at [343, 92] on input "顧客姓名/手機號碼/編號" at bounding box center [333, 98] width 89 height 16
paste input "0916771097"
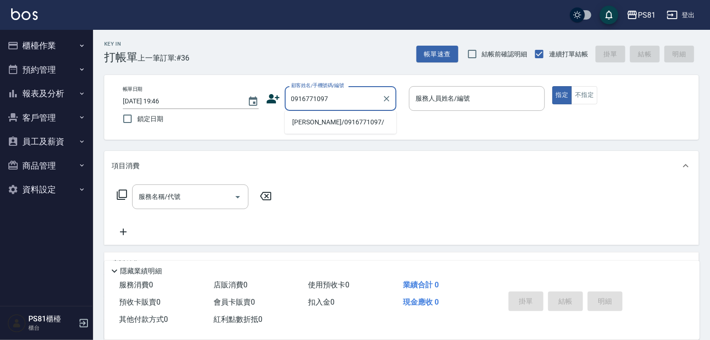
click at [310, 117] on li "[PERSON_NAME]/0916771097/" at bounding box center [341, 122] width 112 height 15
type input "[PERSON_NAME]/0916771097/"
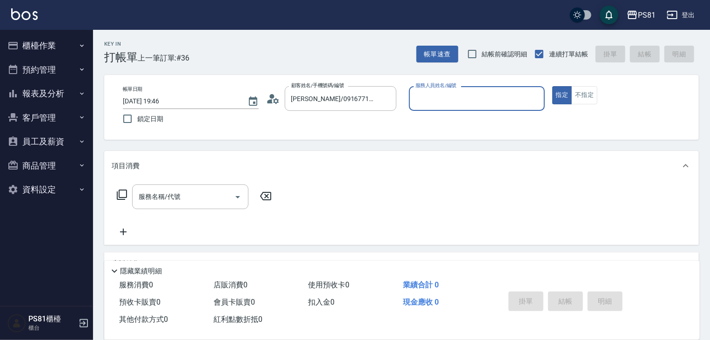
type input "[PERSON_NAME]-6"
click at [553, 86] on button "指定" at bounding box center [563, 95] width 20 height 18
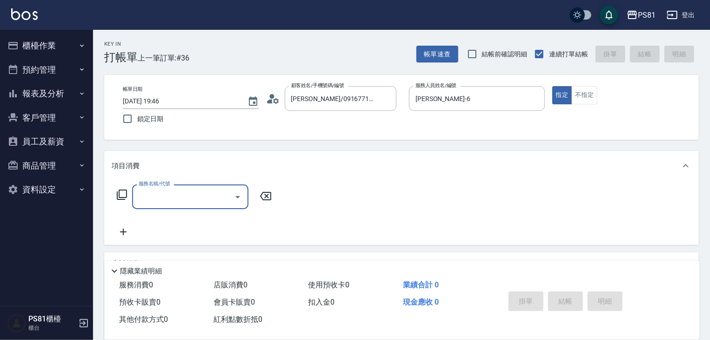
type input "4"
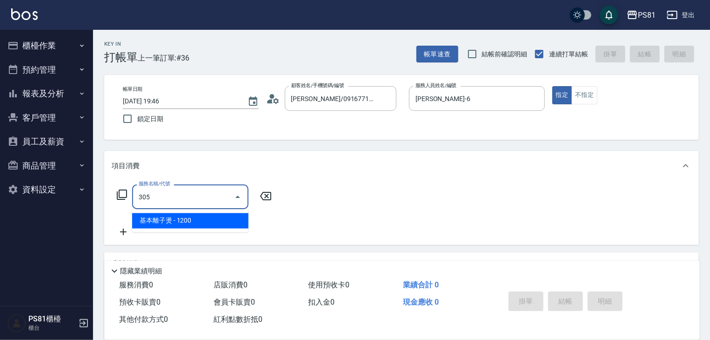
type input "基本離子燙(305)"
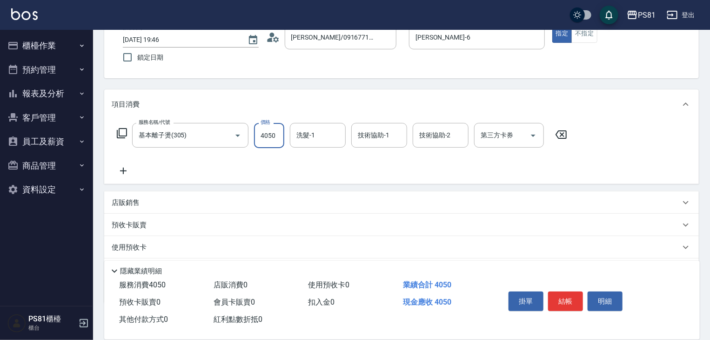
scroll to position [47, 0]
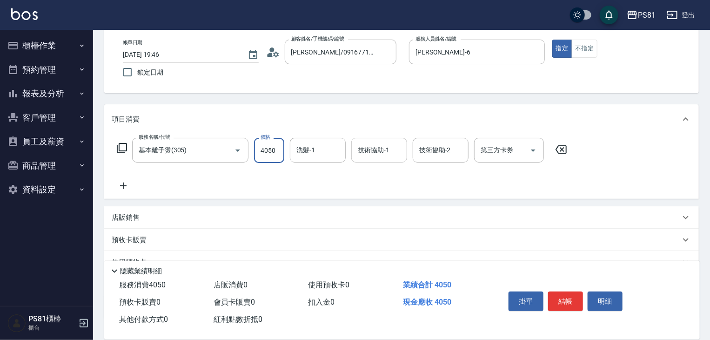
type input "4050"
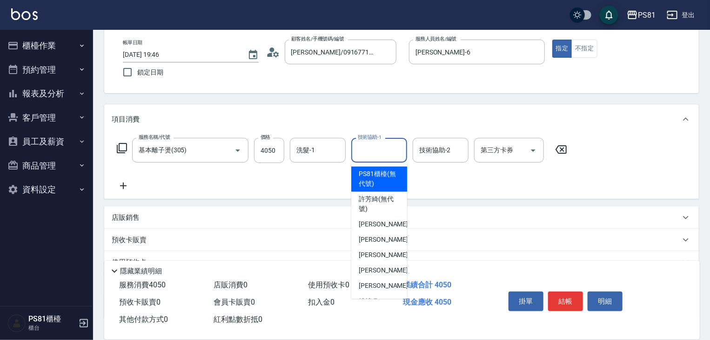
click at [366, 144] on input "技術協助-1" at bounding box center [379, 150] width 47 height 16
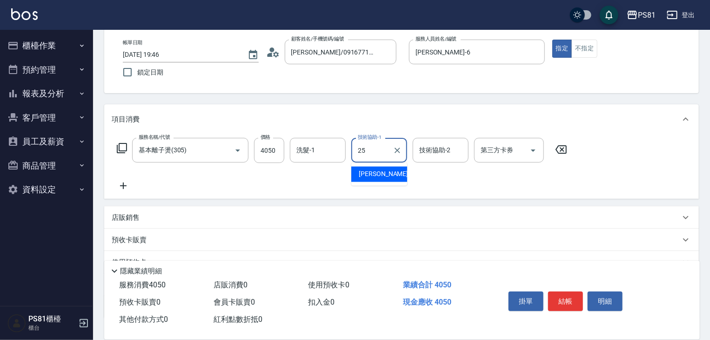
type input "[PERSON_NAME]-25"
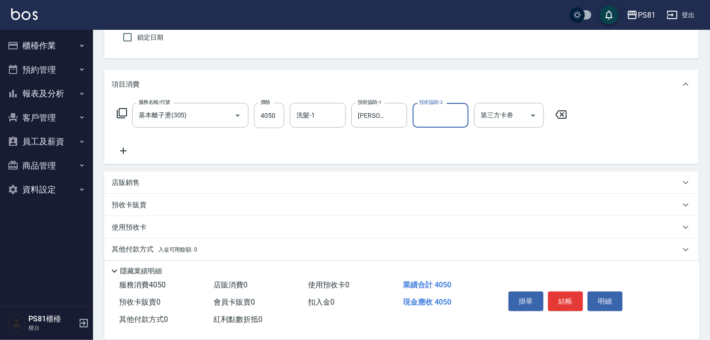
scroll to position [114, 0]
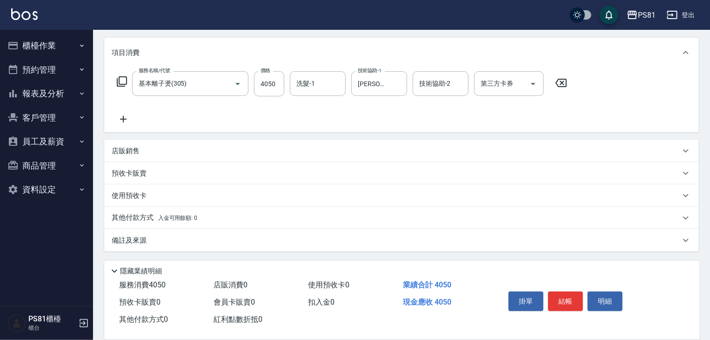
click at [178, 216] on span "入金可用餘額: 0" at bounding box center [178, 218] width 40 height 7
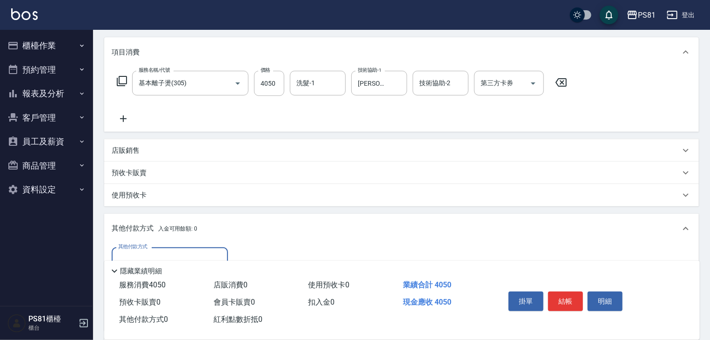
scroll to position [0, 0]
click at [159, 248] on div "其他付款方式 其他付款方式 入金剩餘： 0元 0 ​ 整筆扣入金 0元 異動入金" at bounding box center [401, 286] width 595 height 87
click at [161, 251] on div "其他付款方式" at bounding box center [170, 259] width 116 height 25
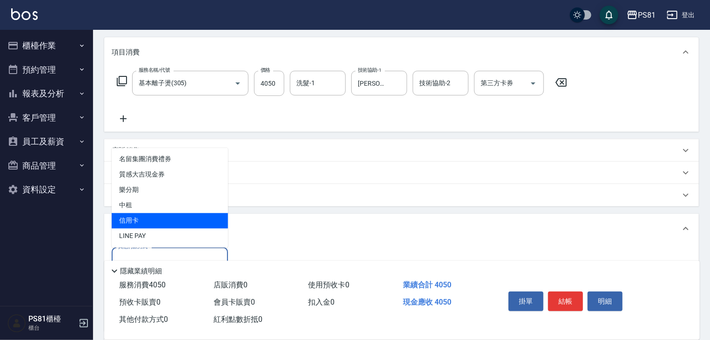
drag, startPoint x: 155, startPoint y: 224, endPoint x: 234, endPoint y: 243, distance: 80.4
click at [156, 224] on span "信用卡" at bounding box center [170, 220] width 116 height 15
type input "信用卡"
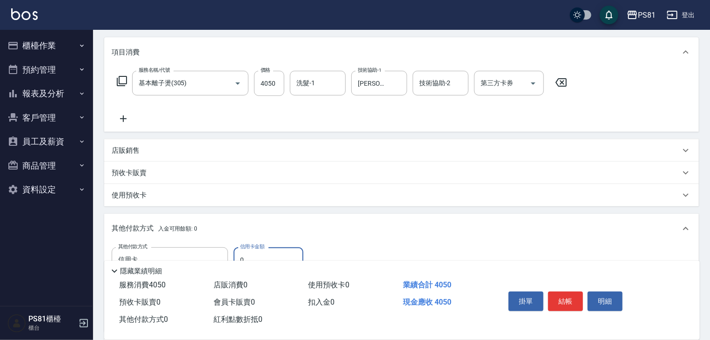
click at [274, 254] on input "0" at bounding box center [269, 259] width 70 height 25
click at [269, 256] on input "0" at bounding box center [269, 259] width 70 height 25
type input "4050"
click at [556, 298] on button "結帳" at bounding box center [565, 301] width 35 height 20
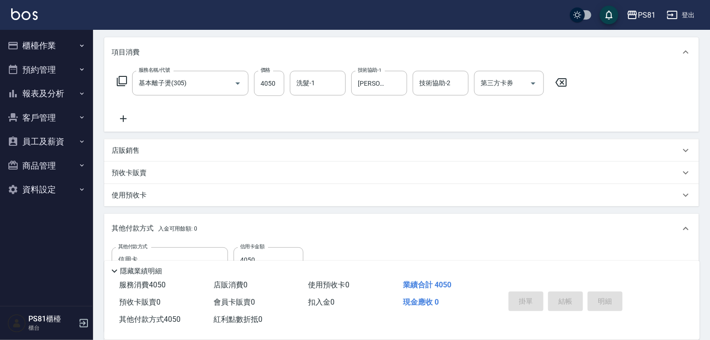
type input "[DATE] 19:47"
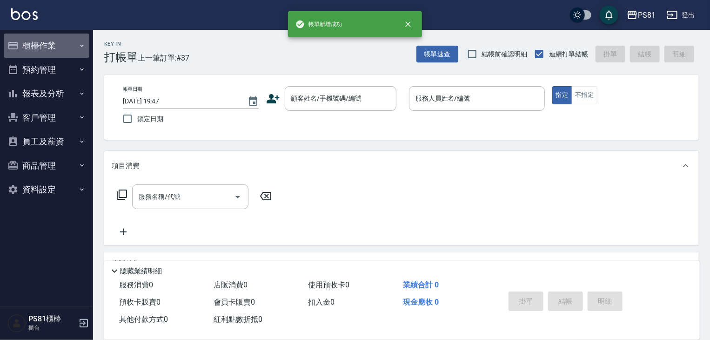
click at [46, 43] on button "櫃檯作業" at bounding box center [47, 46] width 86 height 24
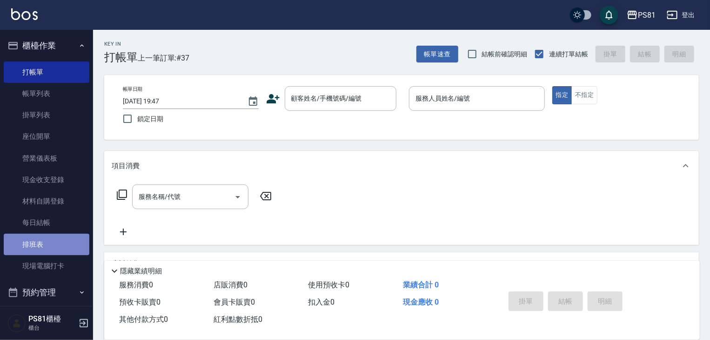
click at [49, 241] on link "排班表" at bounding box center [47, 244] width 86 height 21
